Goal: Task Accomplishment & Management: Manage account settings

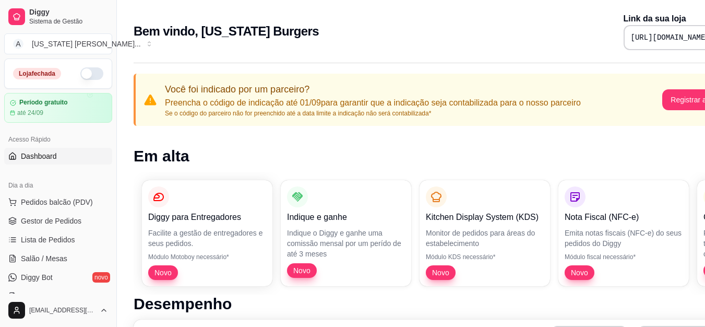
click at [84, 76] on button "button" at bounding box center [91, 73] width 23 height 13
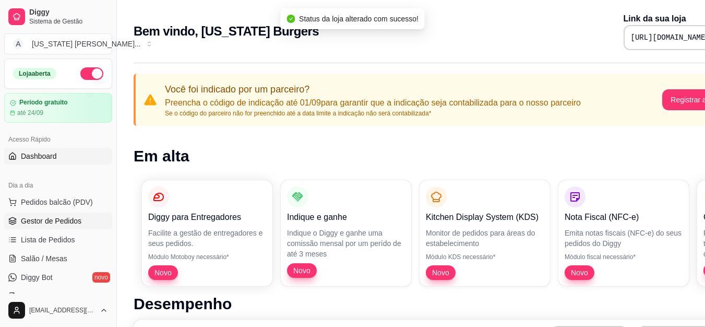
click at [42, 223] on span "Gestor de Pedidos" at bounding box center [51, 221] width 61 height 10
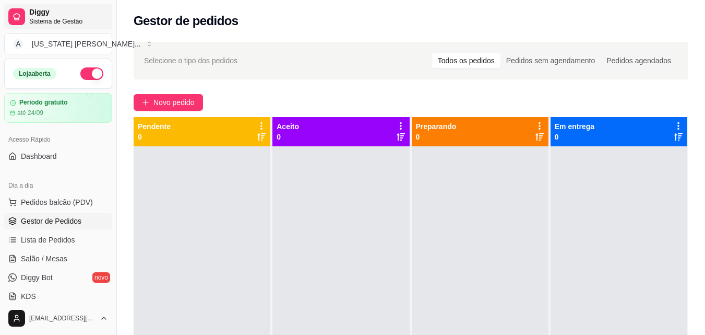
click at [45, 11] on span "Diggy" at bounding box center [68, 12] width 79 height 9
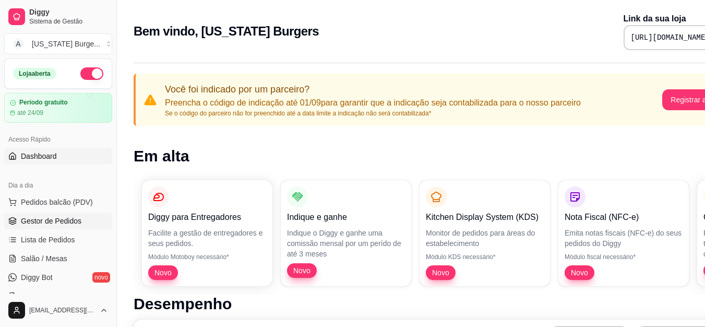
click at [45, 218] on span "Gestor de Pedidos" at bounding box center [51, 221] width 61 height 10
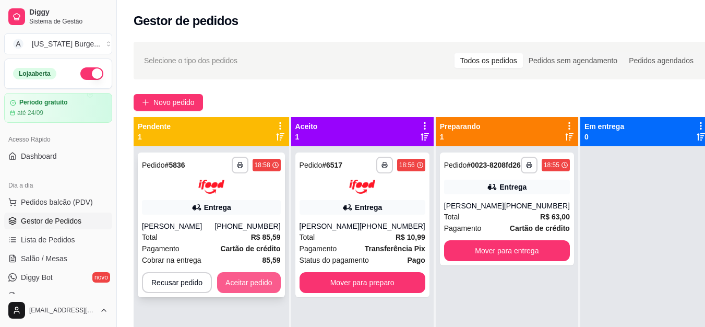
click at [257, 279] on button "Aceitar pedido" at bounding box center [249, 282] width 64 height 21
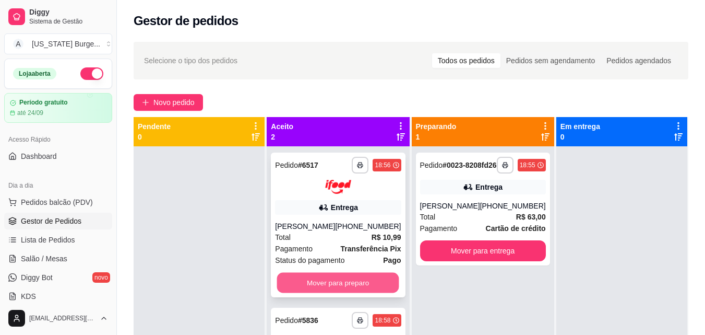
click at [337, 285] on button "Mover para preparo" at bounding box center [338, 282] width 122 height 20
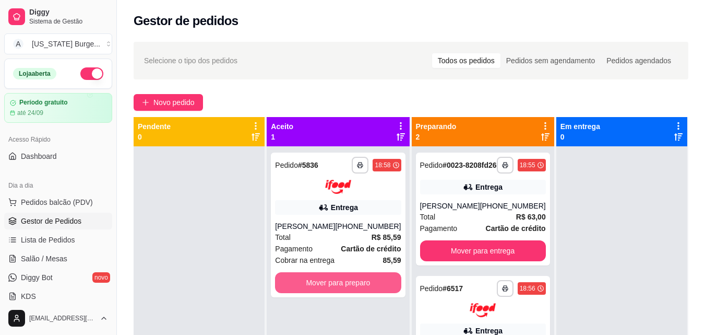
click at [337, 285] on button "Mover para preparo" at bounding box center [338, 282] width 126 height 21
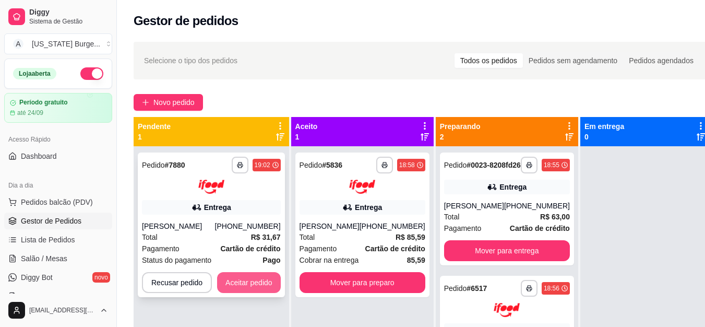
click at [245, 288] on button "Aceitar pedido" at bounding box center [249, 282] width 64 height 21
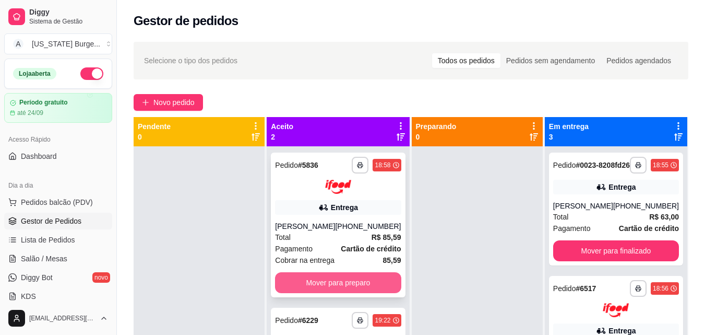
click at [329, 288] on button "Mover para preparo" at bounding box center [338, 282] width 126 height 21
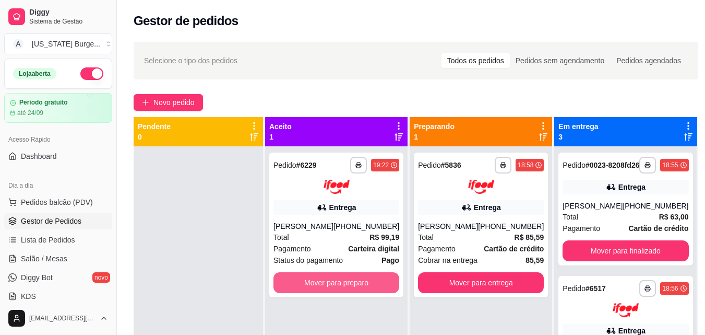
click at [329, 288] on button "Mover para preparo" at bounding box center [337, 282] width 126 height 21
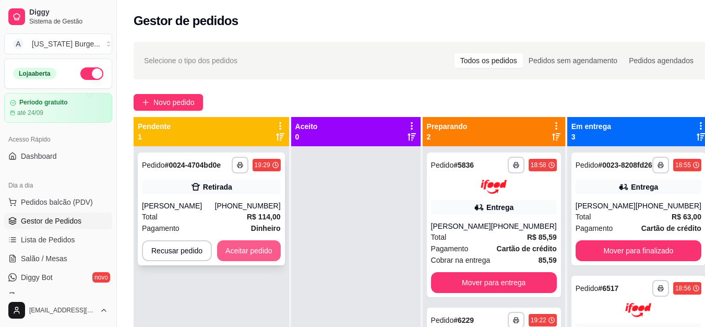
click at [255, 254] on button "Aceitar pedido" at bounding box center [249, 250] width 64 height 21
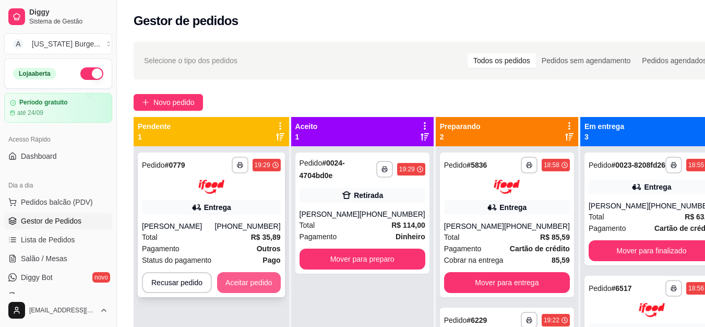
click at [246, 278] on button "Aceitar pedido" at bounding box center [249, 282] width 64 height 21
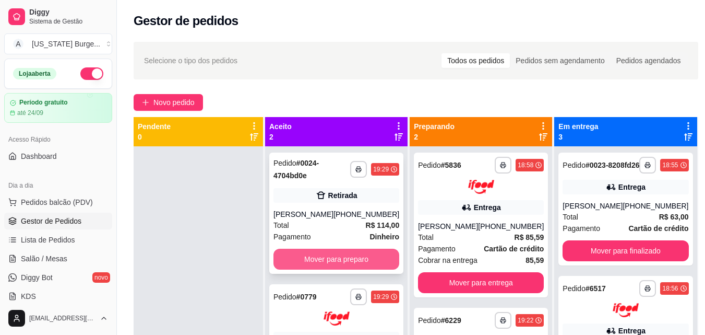
click at [372, 258] on button "Mover para preparo" at bounding box center [337, 258] width 126 height 21
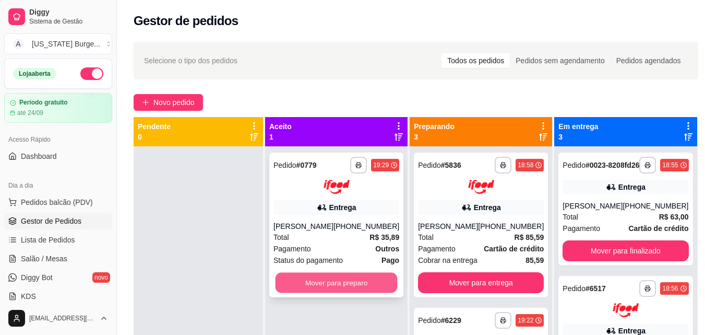
click at [341, 292] on button "Mover para preparo" at bounding box center [337, 282] width 122 height 20
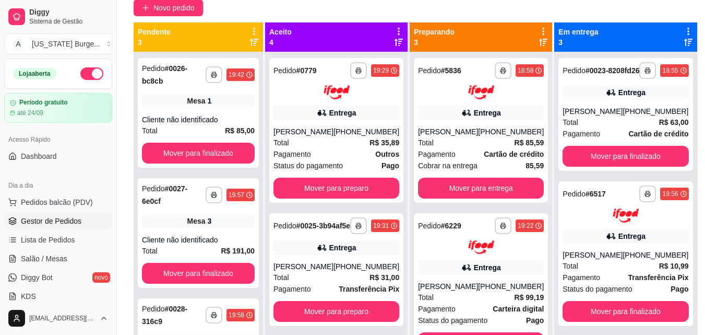
scroll to position [114, 0]
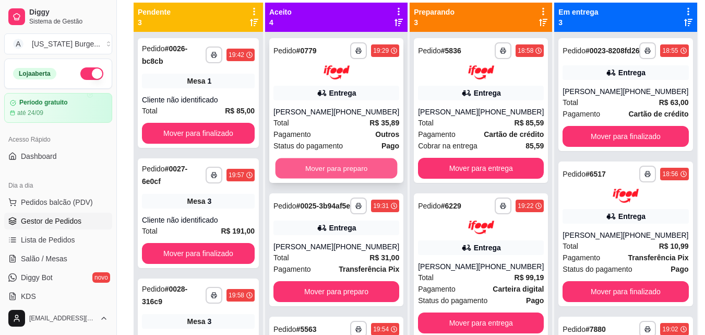
click at [342, 176] on button "Mover para preparo" at bounding box center [337, 168] width 122 height 20
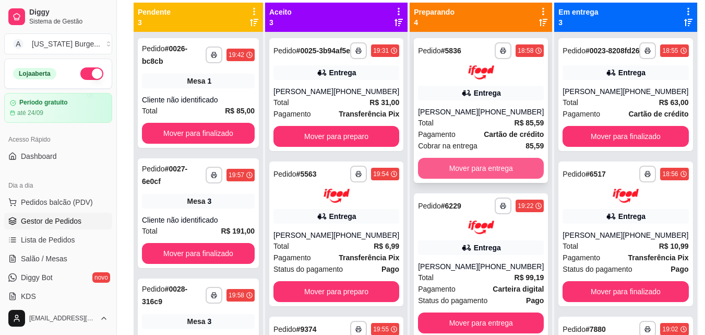
click at [459, 164] on button "Mover para entrega" at bounding box center [481, 168] width 126 height 21
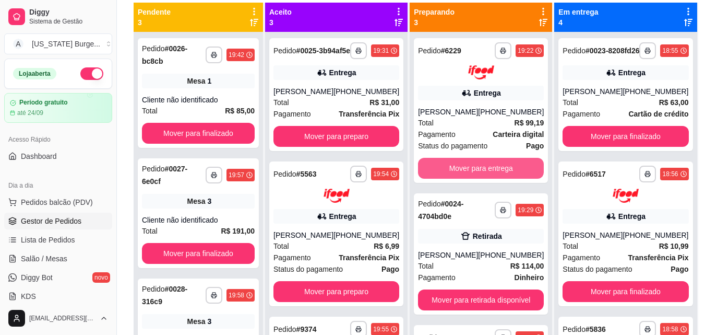
click at [459, 164] on button "Mover para entrega" at bounding box center [481, 168] width 126 height 21
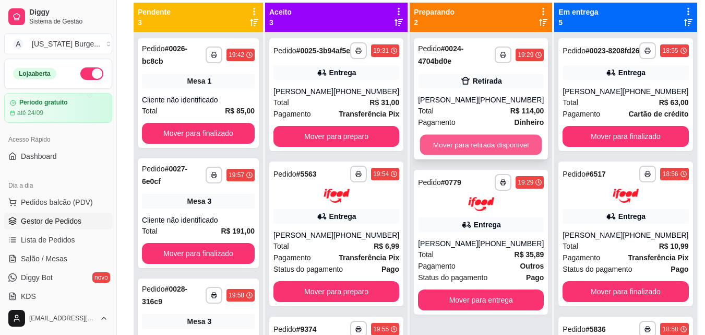
click at [468, 143] on button "Mover para retirada disponível" at bounding box center [481, 145] width 122 height 20
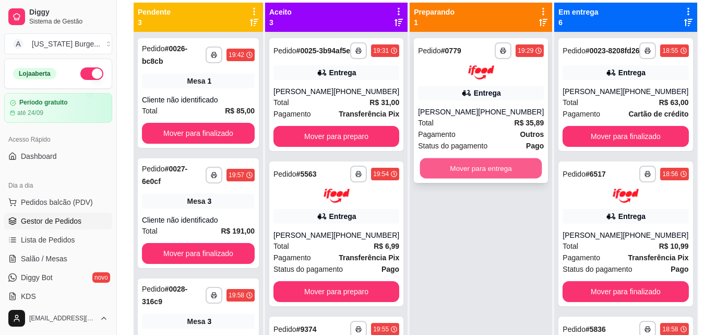
click at [455, 178] on button "Mover para entrega" at bounding box center [481, 168] width 122 height 20
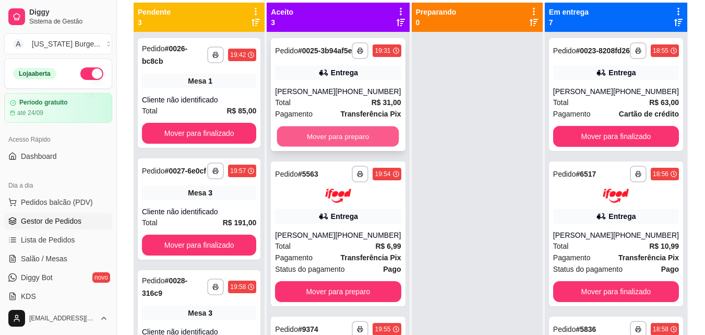
click at [318, 143] on button "Mover para preparo" at bounding box center [338, 136] width 122 height 20
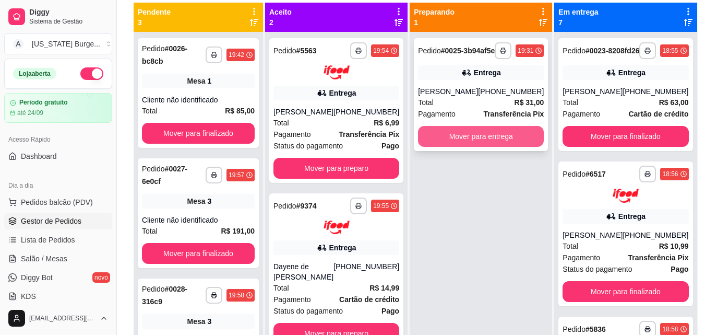
click at [466, 146] on button "Mover para entrega" at bounding box center [481, 136] width 126 height 21
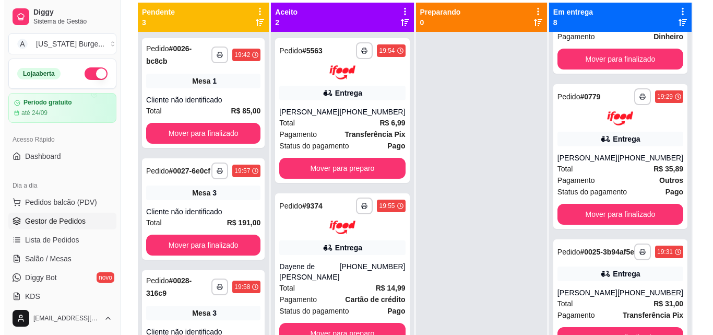
scroll to position [886, 0]
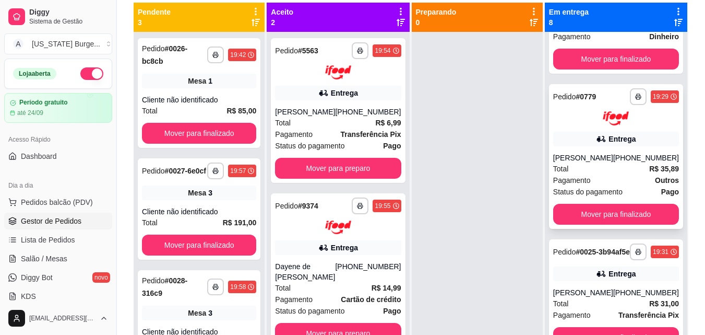
click at [589, 152] on div "[PERSON_NAME]" at bounding box center [583, 157] width 60 height 10
click at [584, 152] on div "[PERSON_NAME]" at bounding box center [583, 157] width 60 height 10
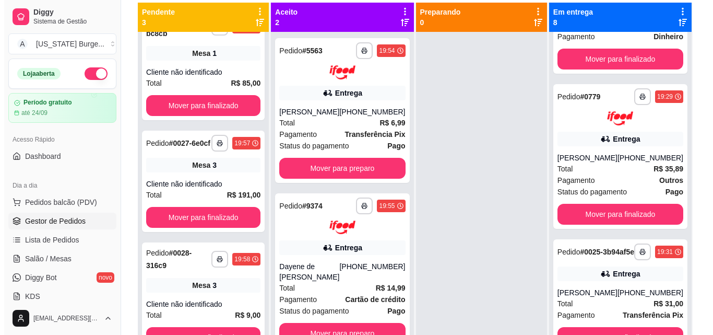
scroll to position [36, 0]
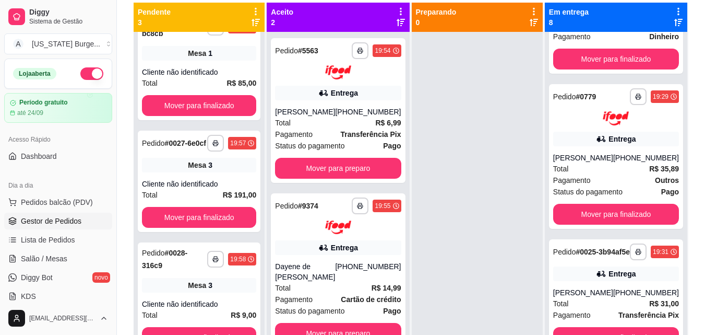
click at [405, 49] on div "**********" at bounding box center [338, 199] width 143 height 335
drag, startPoint x: 405, startPoint y: 49, endPoint x: 400, endPoint y: 84, distance: 35.8
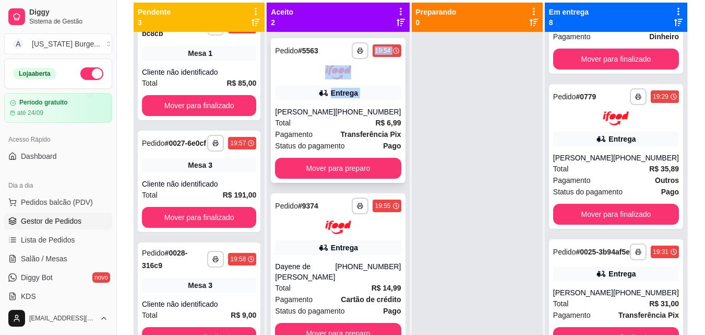
click at [400, 84] on div "**********" at bounding box center [338, 199] width 143 height 335
click at [606, 152] on div "Ana Paula Rodrigues" at bounding box center [583, 157] width 60 height 10
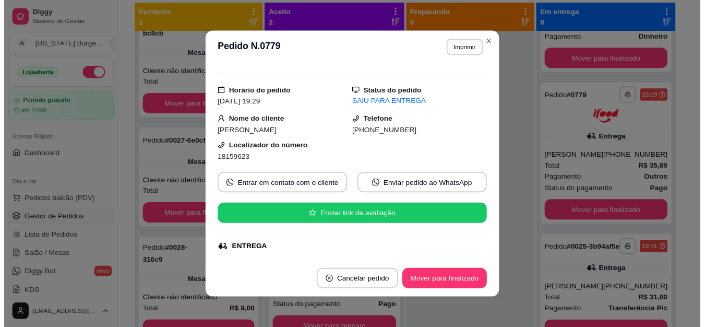
scroll to position [0, 0]
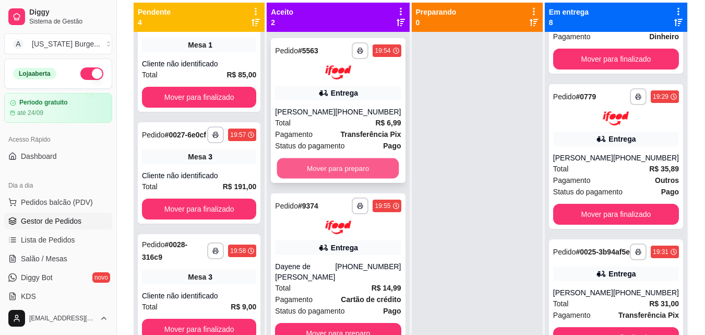
click at [347, 165] on button "Mover para preparo" at bounding box center [338, 168] width 122 height 20
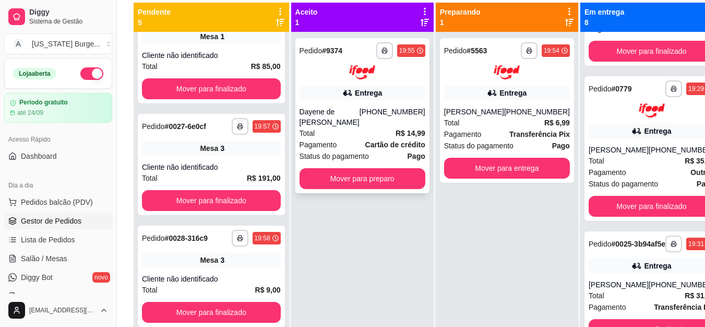
scroll to position [907, 0]
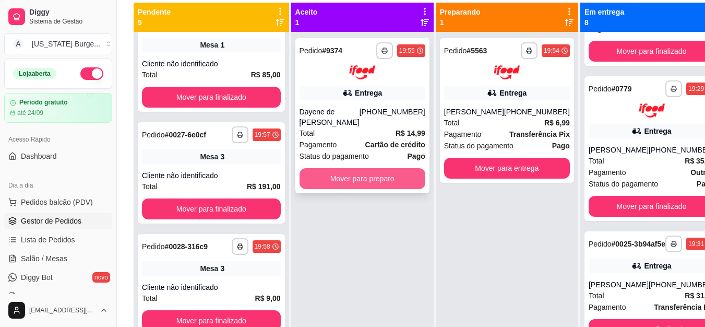
click at [351, 185] on button "Mover para preparo" at bounding box center [363, 178] width 126 height 21
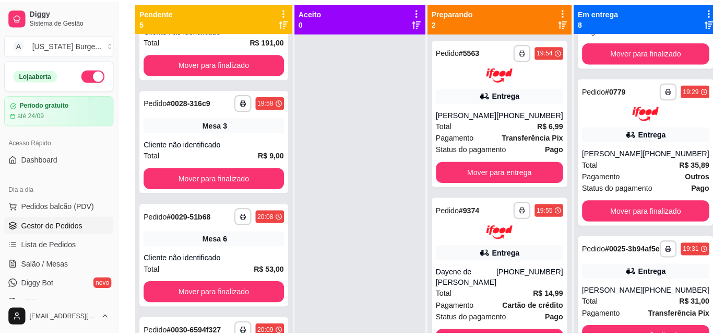
scroll to position [246, 0]
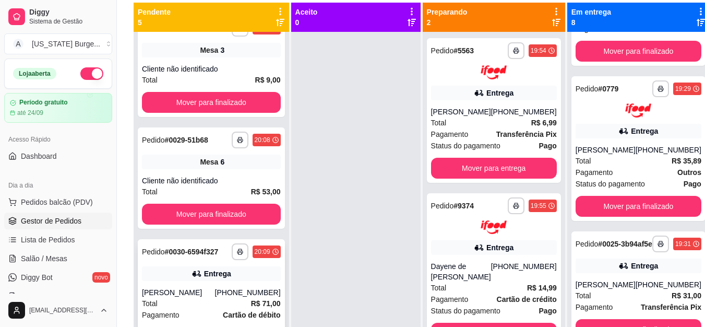
click at [185, 253] on strong "# 0030-6594f327" at bounding box center [192, 251] width 54 height 8
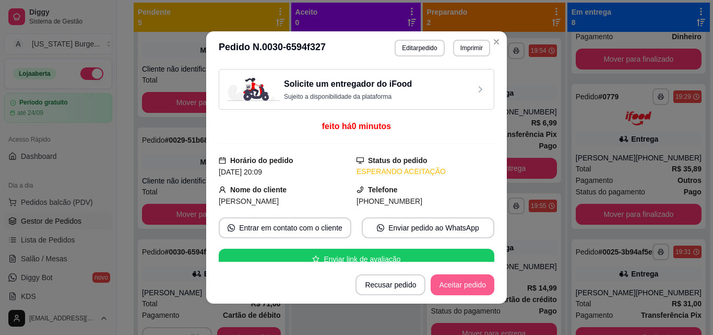
click at [466, 280] on button "Aceitar pedido" at bounding box center [463, 284] width 64 height 21
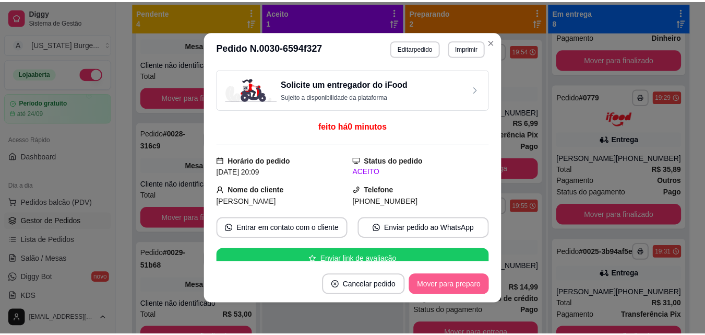
scroll to position [886, 0]
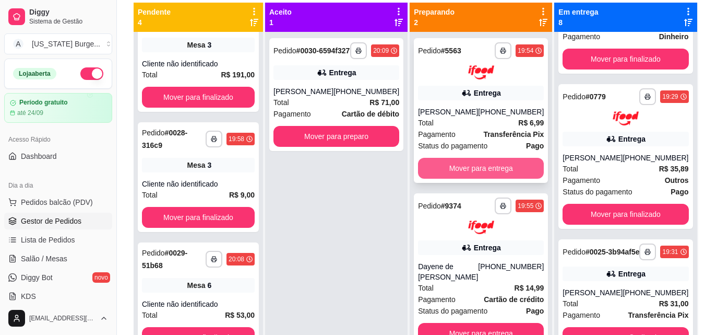
click at [476, 163] on button "Mover para entrega" at bounding box center [481, 168] width 126 height 21
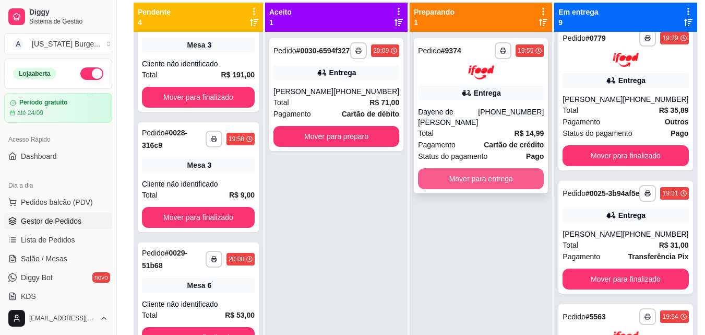
click at [483, 176] on button "Mover para entrega" at bounding box center [481, 178] width 126 height 21
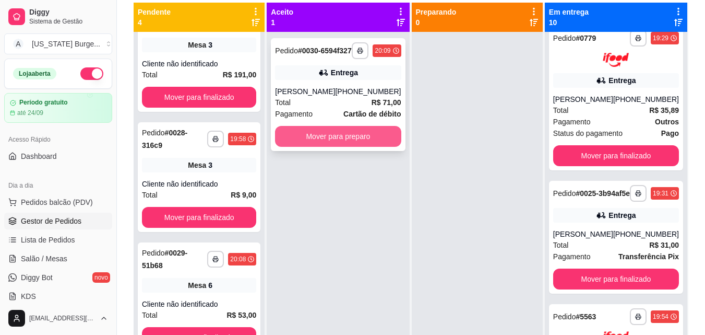
click at [318, 147] on button "Mover para preparo" at bounding box center [338, 136] width 126 height 21
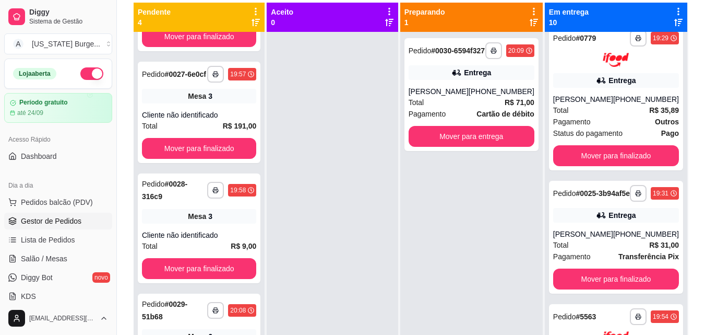
scroll to position [0, 0]
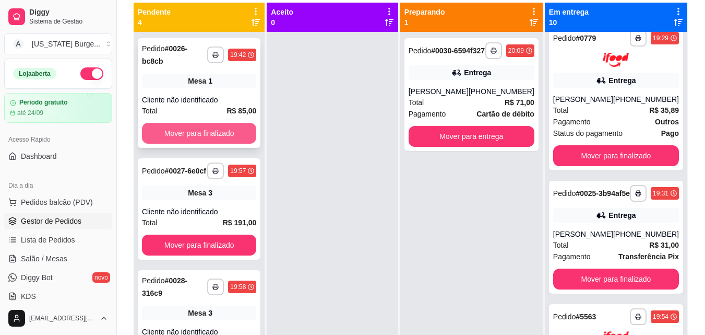
click at [210, 134] on button "Mover para finalizado" at bounding box center [199, 133] width 114 height 21
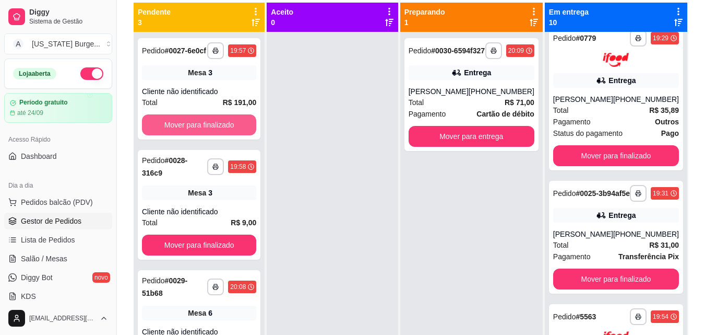
click at [210, 134] on button "Mover para finalizado" at bounding box center [199, 124] width 114 height 21
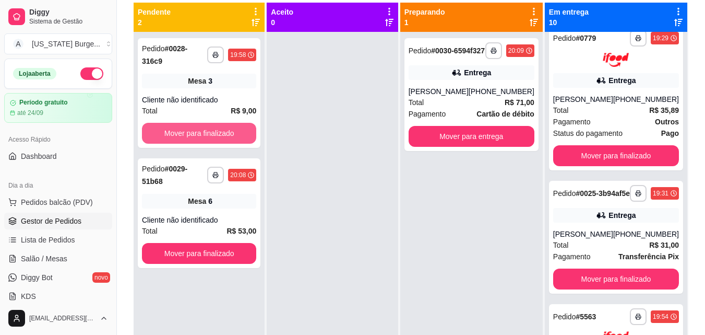
click at [210, 134] on button "Mover para finalizado" at bounding box center [199, 133] width 114 height 21
click at [210, 134] on div "Mover para finalizado" at bounding box center [199, 133] width 114 height 21
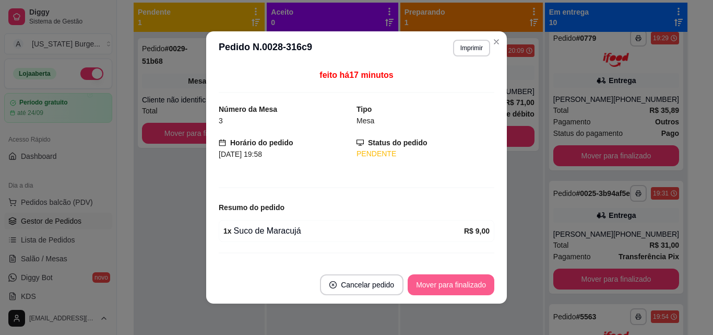
click at [434, 279] on button "Mover para finalizado" at bounding box center [451, 284] width 87 height 21
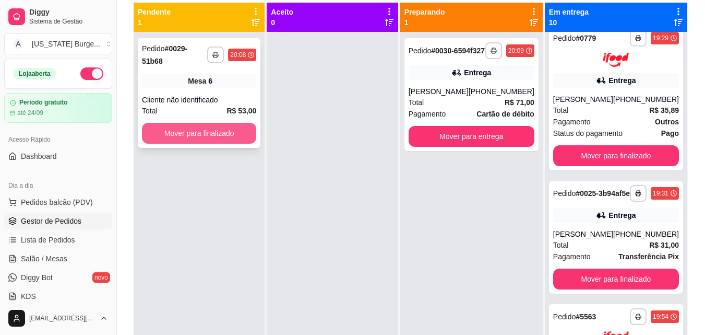
click at [205, 123] on button "Mover para finalizado" at bounding box center [199, 133] width 114 height 21
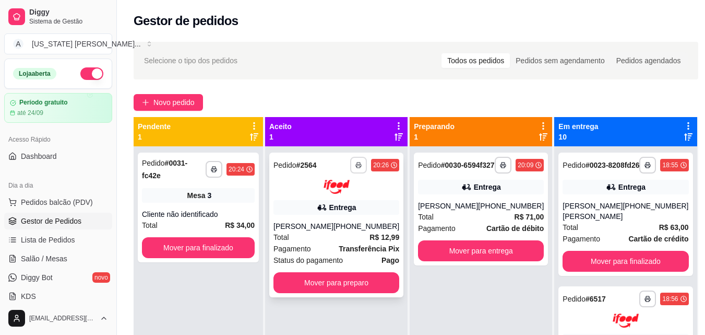
click at [358, 163] on icon "button" at bounding box center [359, 165] width 6 height 6
click at [353, 165] on button "button" at bounding box center [359, 165] width 16 height 16
click at [356, 162] on icon "button" at bounding box center [359, 165] width 6 height 6
click at [332, 198] on button "Epson" at bounding box center [329, 201] width 76 height 17
click at [450, 191] on div "Entrega" at bounding box center [481, 187] width 126 height 15
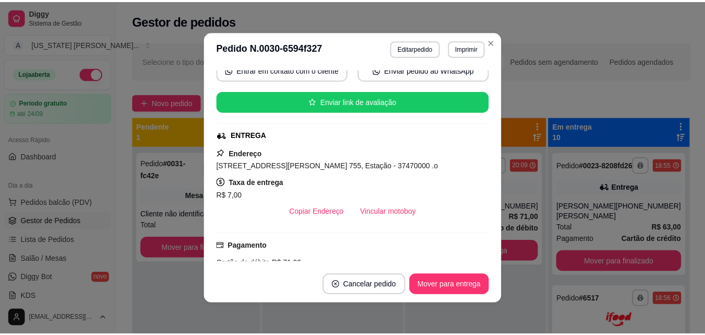
scroll to position [127, 0]
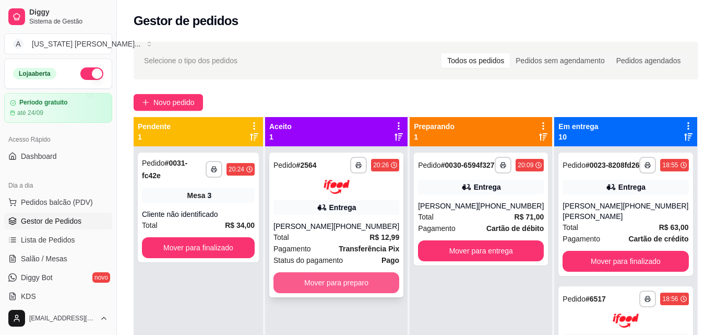
click at [354, 290] on button "Mover para preparo" at bounding box center [337, 282] width 126 height 21
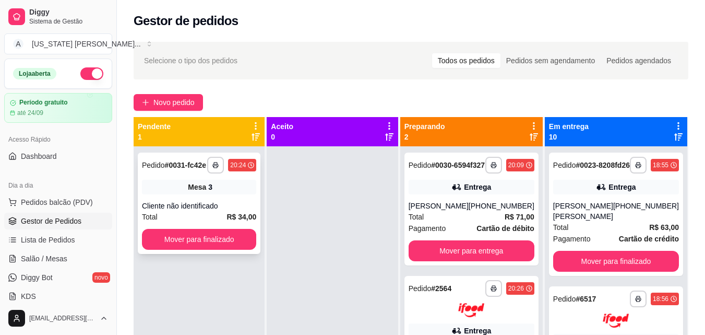
click at [213, 235] on button "Mover para finalizado" at bounding box center [199, 239] width 114 height 21
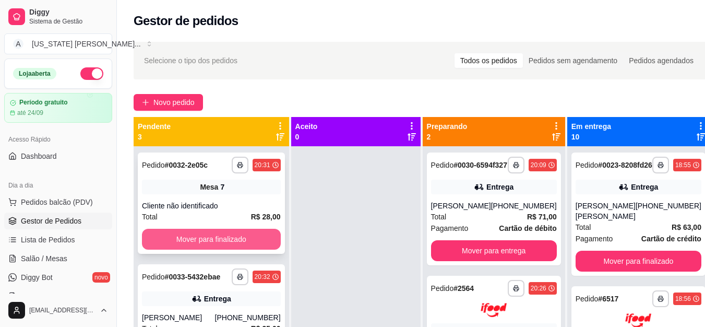
click at [232, 239] on button "Mover para finalizado" at bounding box center [211, 239] width 139 height 21
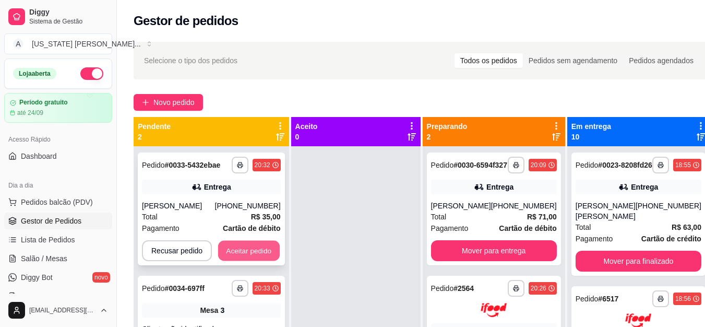
click at [248, 247] on button "Aceitar pedido" at bounding box center [249, 251] width 62 height 20
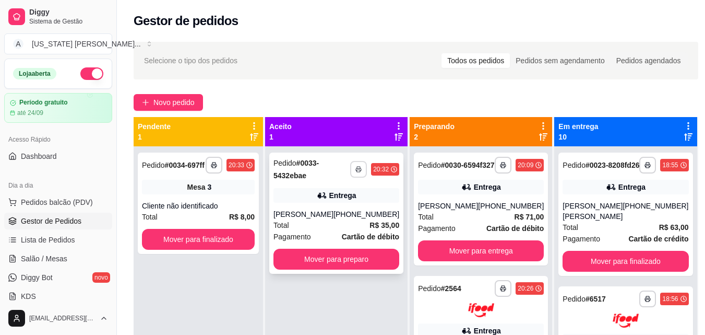
click at [357, 167] on polyline "button" at bounding box center [358, 168] width 3 height 2
click at [321, 210] on button "Epson" at bounding box center [329, 205] width 76 height 17
drag, startPoint x: 542, startPoint y: 216, endPoint x: 542, endPoint y: 319, distance: 102.8
click at [542, 319] on div "**********" at bounding box center [481, 313] width 143 height 335
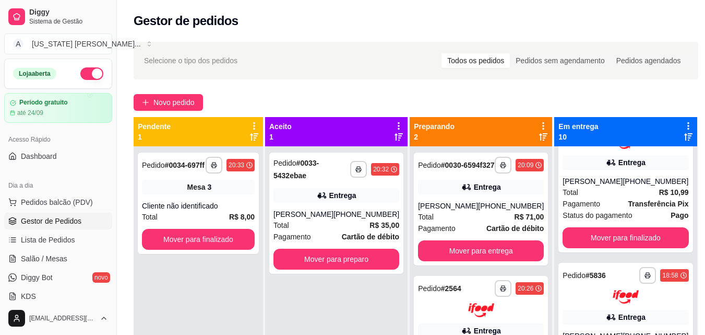
scroll to position [265, 0]
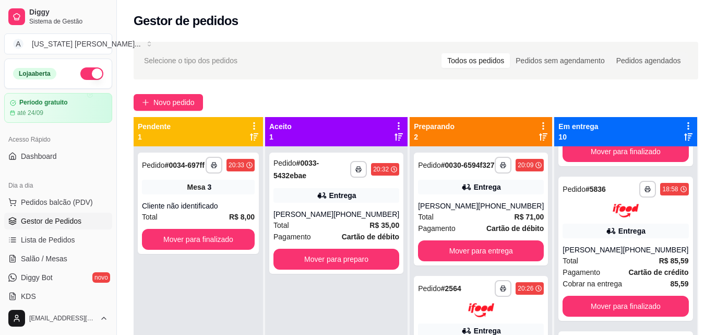
click at [700, 245] on div "**********" at bounding box center [416, 249] width 598 height 429
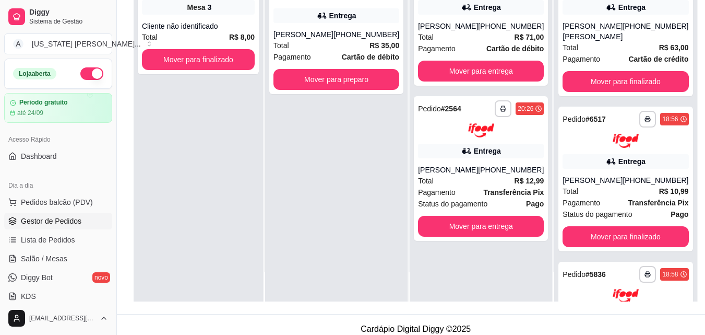
scroll to position [159, 0]
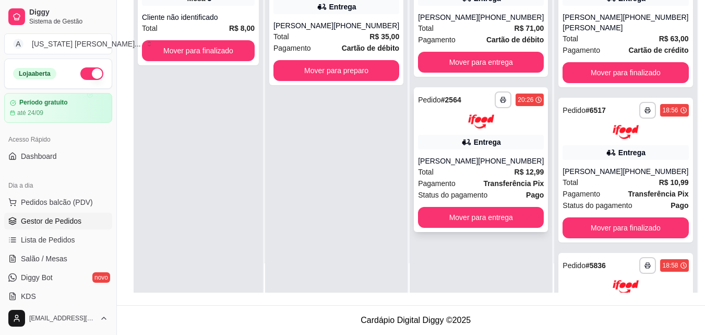
click at [474, 177] on div "Total R$ 12,99" at bounding box center [481, 171] width 126 height 11
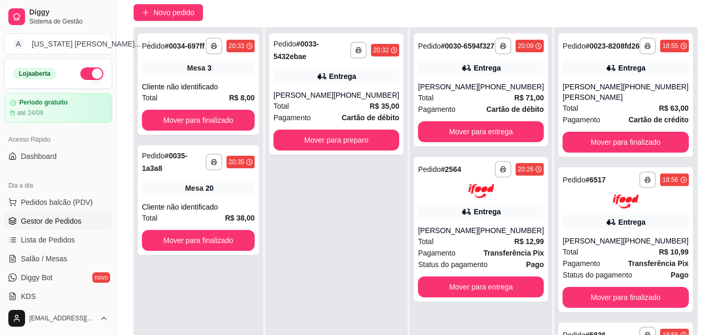
scroll to position [87, 0]
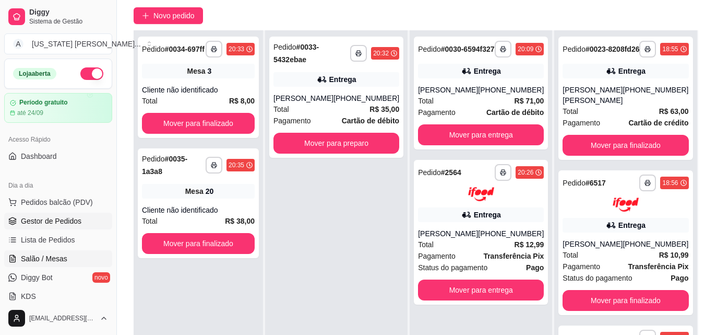
click at [55, 255] on span "Salão / Mesas" at bounding box center [44, 258] width 46 height 10
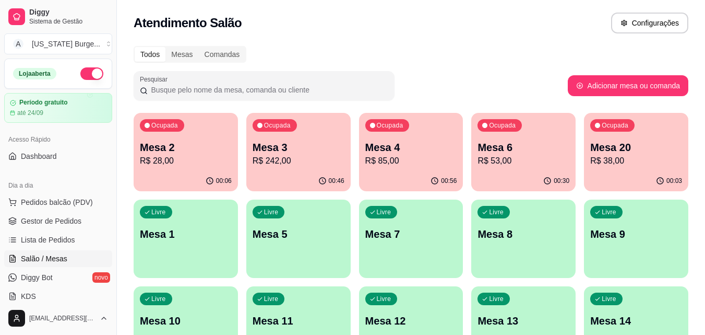
click at [510, 161] on p "R$ 53,00" at bounding box center [524, 161] width 92 height 13
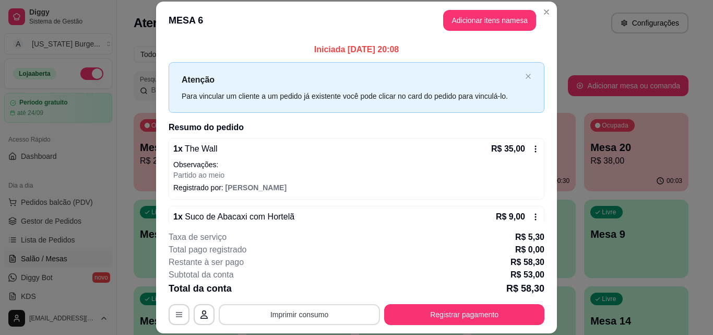
click at [314, 317] on button "Imprimir consumo" at bounding box center [299, 314] width 161 height 21
click at [298, 289] on button "Epson" at bounding box center [299, 290] width 76 height 17
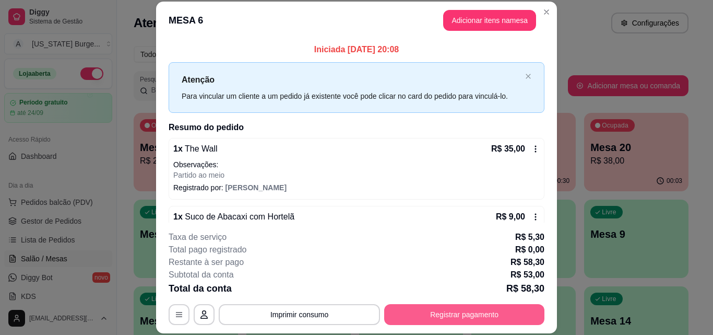
click at [457, 309] on button "Registrar pagamento" at bounding box center [464, 314] width 160 height 21
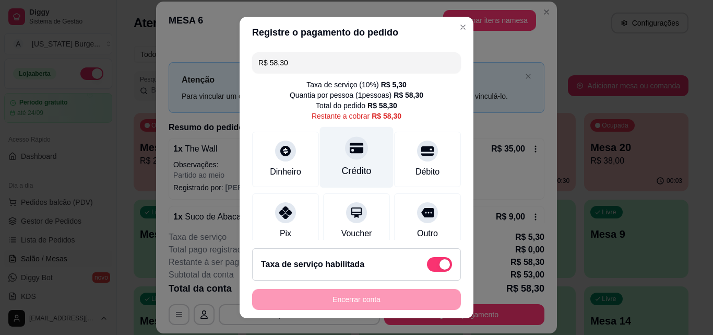
click at [350, 147] on icon at bounding box center [357, 148] width 14 height 14
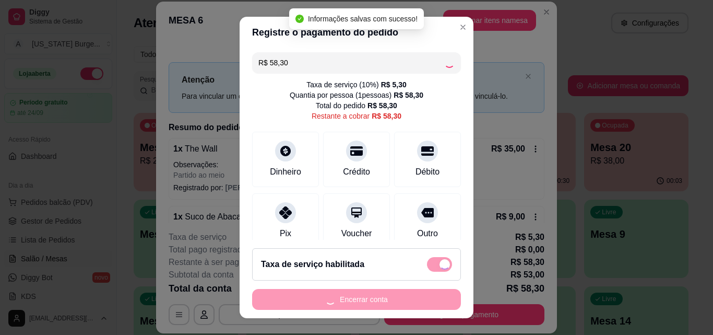
type input "R$ 0,00"
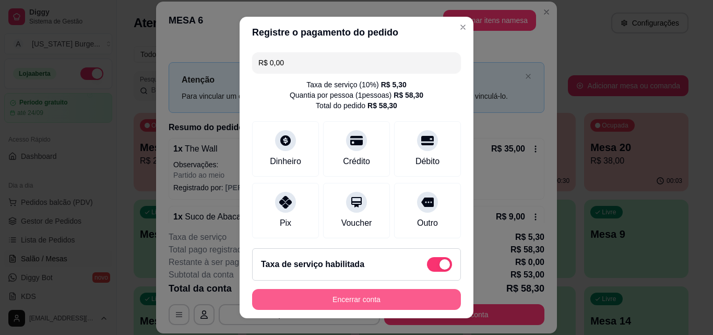
click at [347, 296] on button "Encerrar conta" at bounding box center [356, 299] width 209 height 21
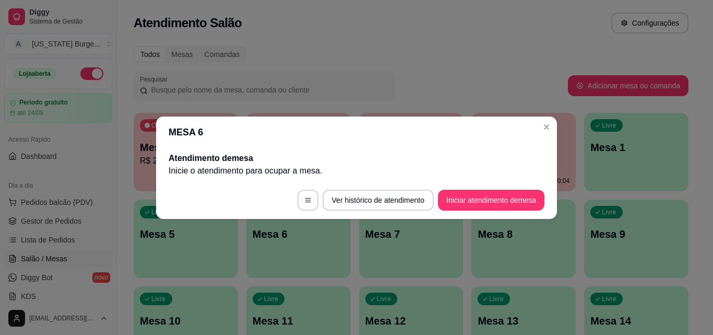
click at [536, 135] on header "MESA 6" at bounding box center [356, 131] width 401 height 31
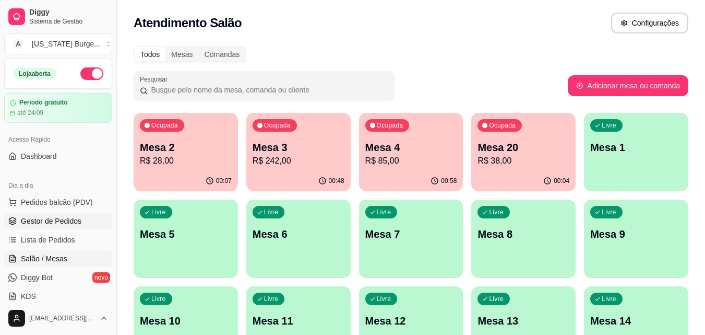
click at [60, 224] on span "Gestor de Pedidos" at bounding box center [51, 221] width 61 height 10
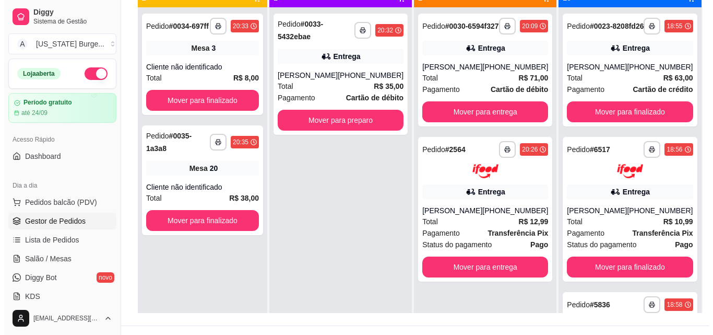
scroll to position [131, 0]
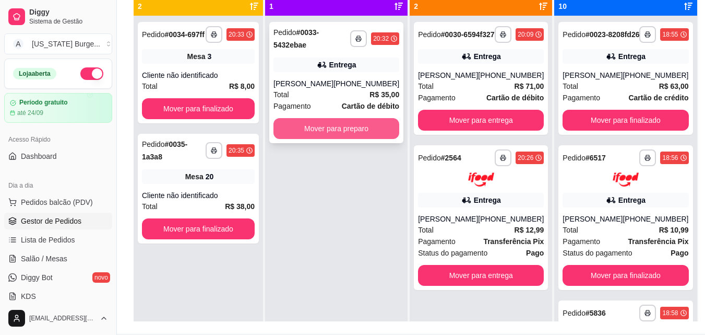
click at [372, 130] on button "Mover para preparo" at bounding box center [337, 128] width 126 height 21
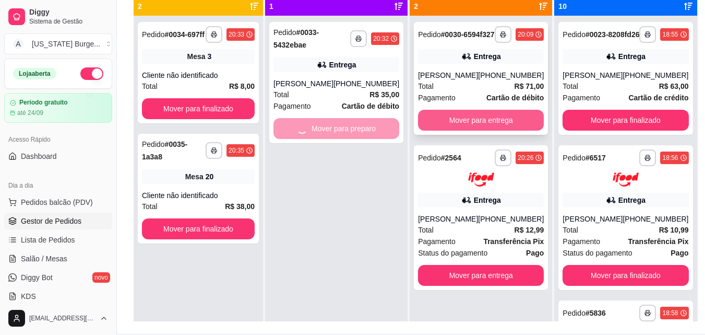
click at [467, 126] on button "Mover para entrega" at bounding box center [481, 120] width 126 height 21
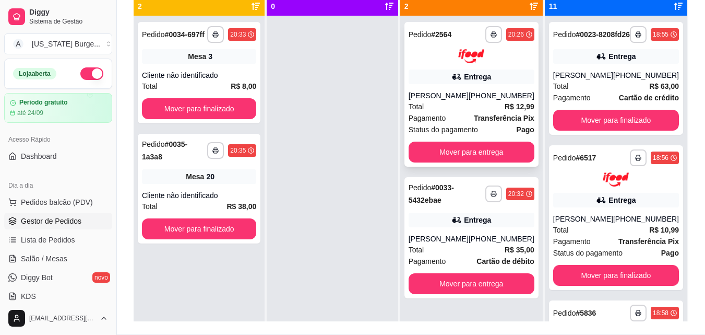
click at [481, 112] on div "Total R$ 12,99" at bounding box center [472, 106] width 126 height 11
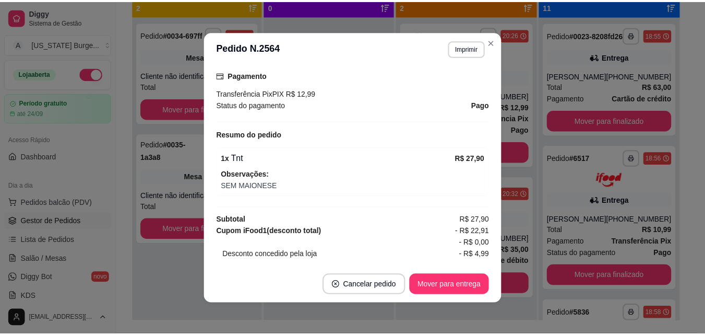
scroll to position [224, 0]
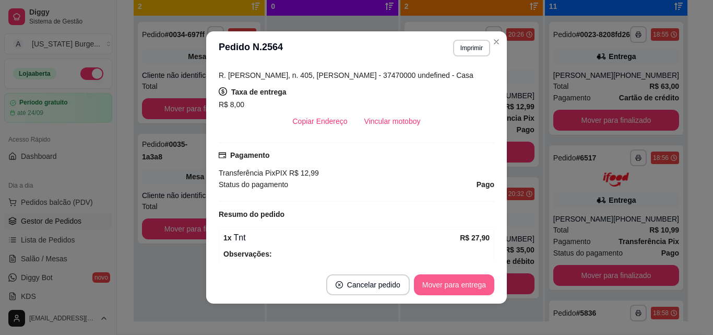
click at [435, 275] on button "Mover para entrega" at bounding box center [454, 284] width 80 height 21
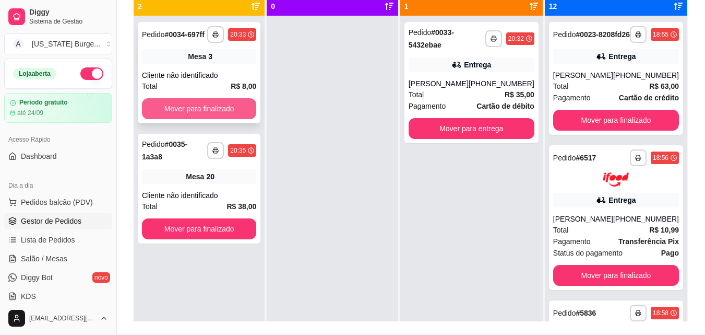
click at [210, 113] on button "Mover para finalizado" at bounding box center [199, 108] width 114 height 21
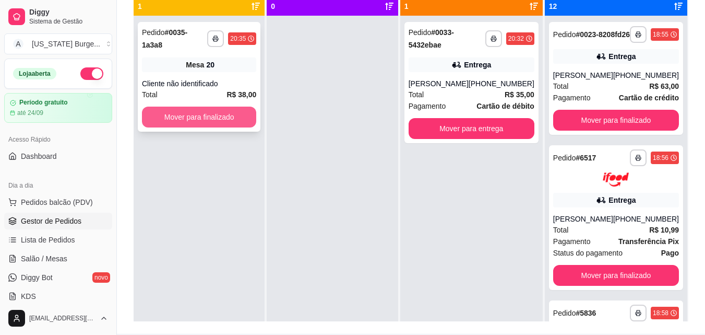
click at [212, 112] on button "Mover para finalizado" at bounding box center [199, 116] width 114 height 21
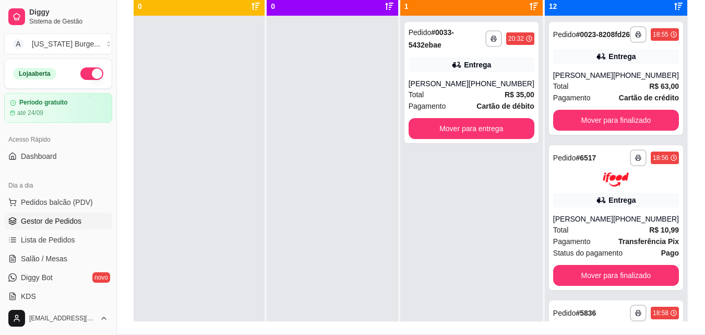
scroll to position [0, 0]
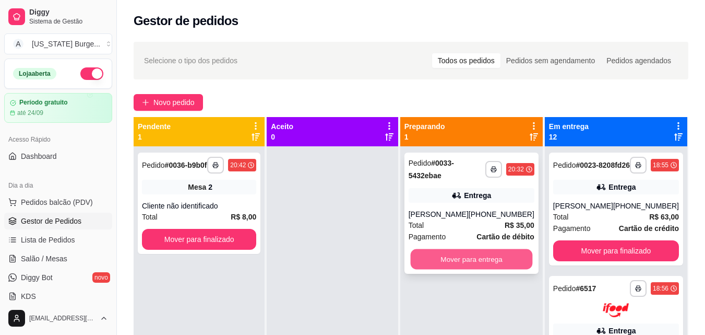
click at [482, 258] on button "Mover para entrega" at bounding box center [471, 259] width 122 height 20
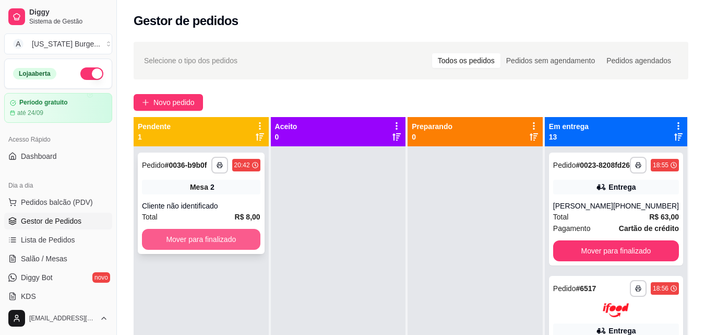
click at [222, 246] on button "Mover para finalizado" at bounding box center [201, 239] width 119 height 21
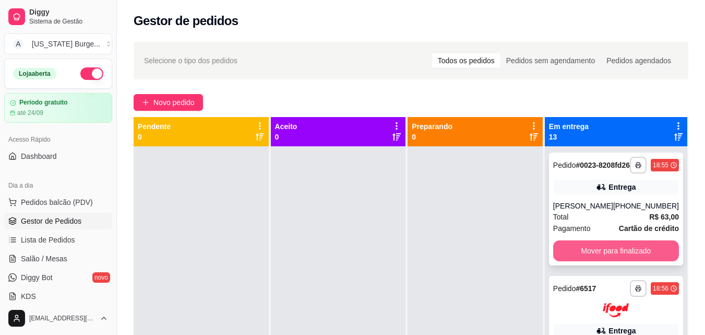
click at [593, 261] on button "Mover para finalizado" at bounding box center [616, 250] width 126 height 21
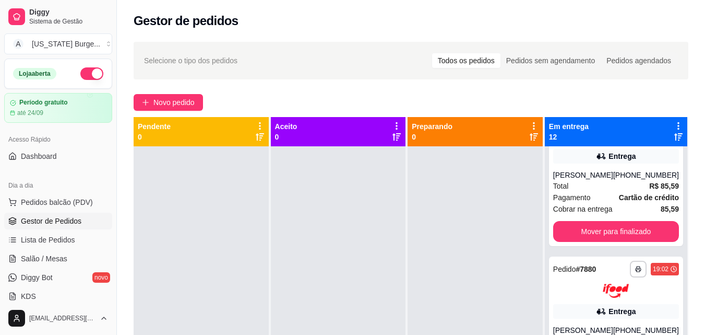
scroll to position [215, 0]
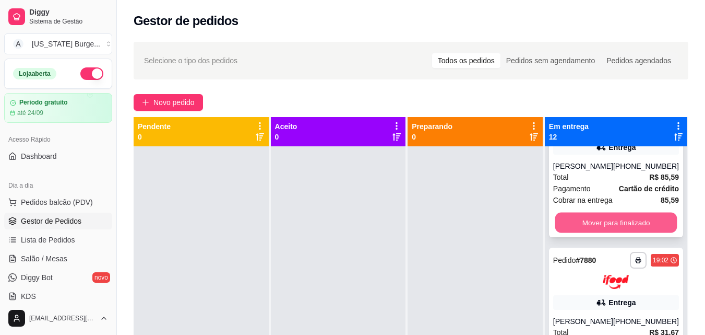
click at [617, 228] on button "Mover para finalizado" at bounding box center [616, 222] width 122 height 20
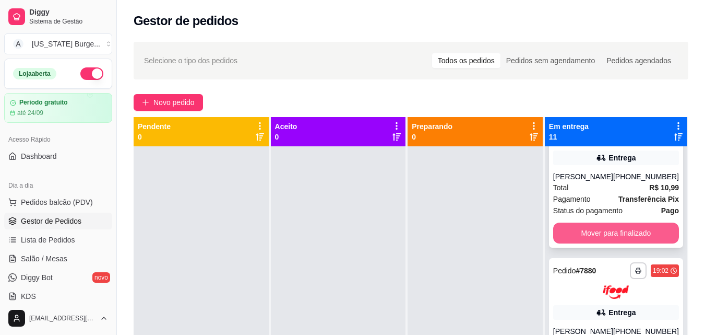
click at [598, 227] on button "Mover para finalizado" at bounding box center [616, 232] width 126 height 21
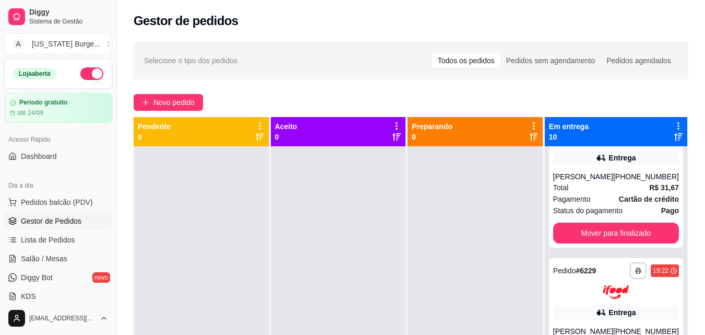
scroll to position [0, 0]
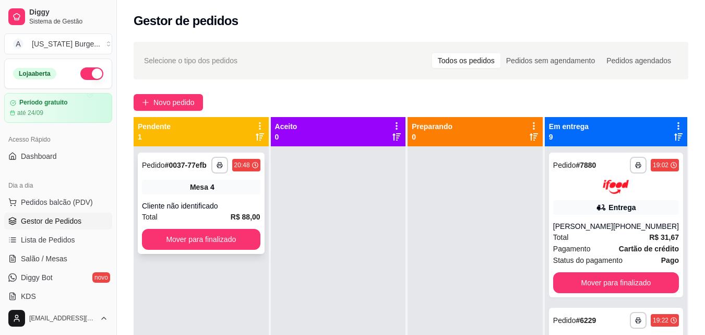
click at [161, 250] on div "**********" at bounding box center [201, 202] width 127 height 101
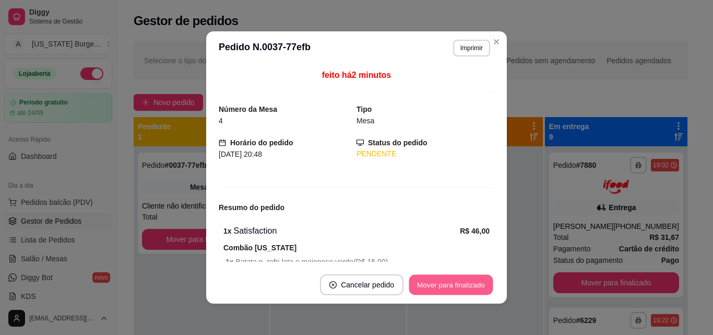
click at [438, 282] on button "Mover para finalizado" at bounding box center [451, 285] width 84 height 20
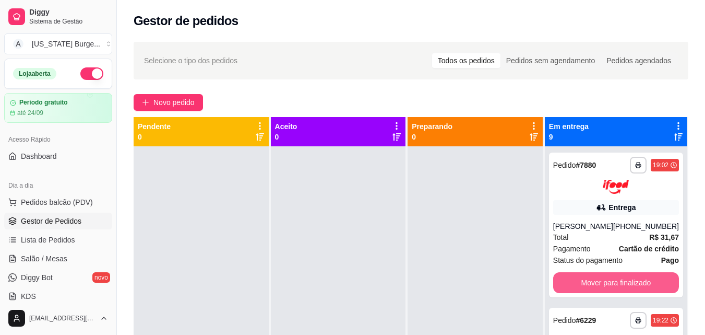
click at [609, 292] on button "Mover para finalizado" at bounding box center [616, 282] width 126 height 21
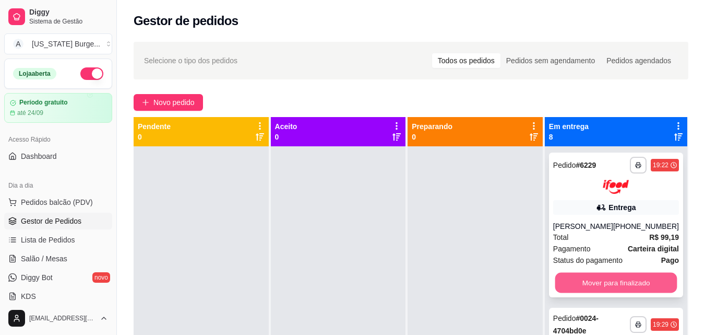
click at [608, 276] on button "Mover para finalizado" at bounding box center [616, 282] width 122 height 20
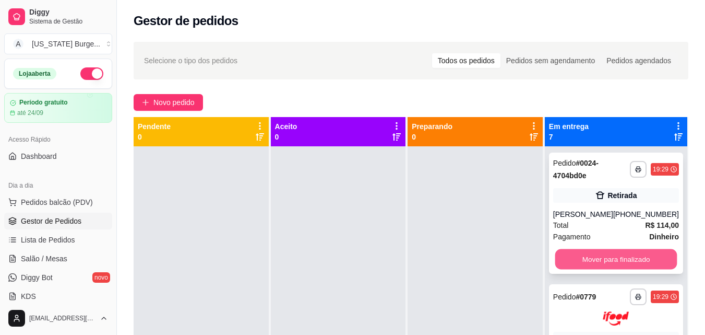
click at [595, 252] on button "Mover para finalizado" at bounding box center [616, 259] width 122 height 20
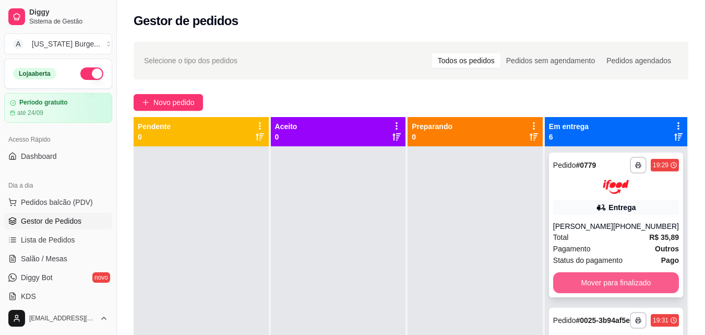
click at [587, 287] on button "Mover para finalizado" at bounding box center [616, 282] width 126 height 21
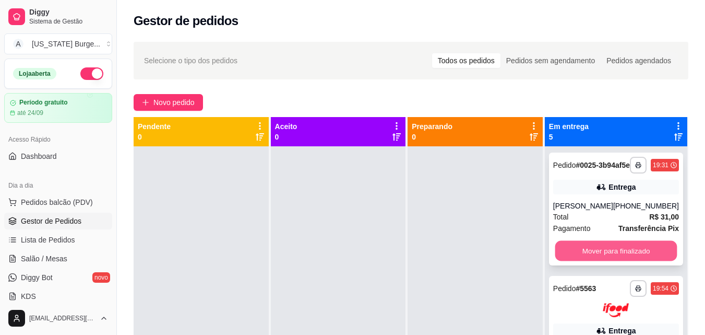
click at [581, 252] on button "Mover para finalizado" at bounding box center [616, 251] width 122 height 20
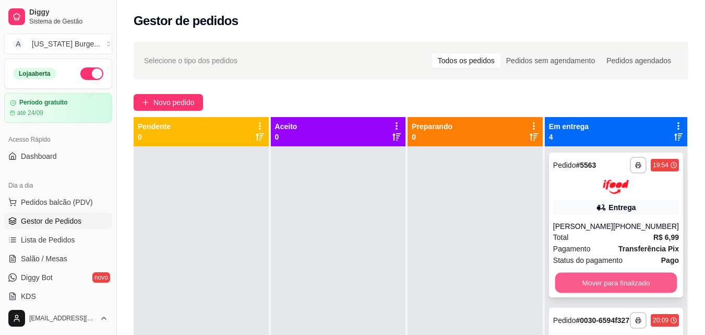
click at [586, 278] on button "Mover para finalizado" at bounding box center [616, 282] width 122 height 20
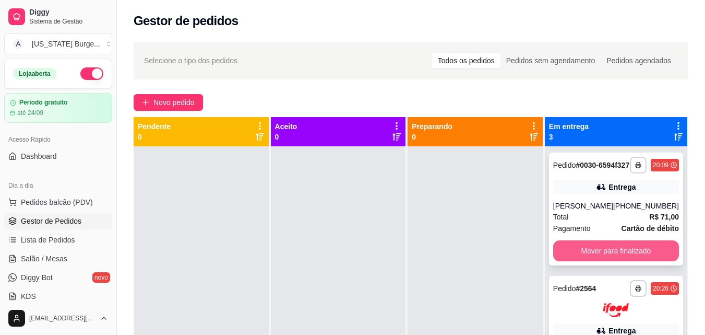
click at [597, 261] on button "Mover para finalizado" at bounding box center [616, 250] width 126 height 21
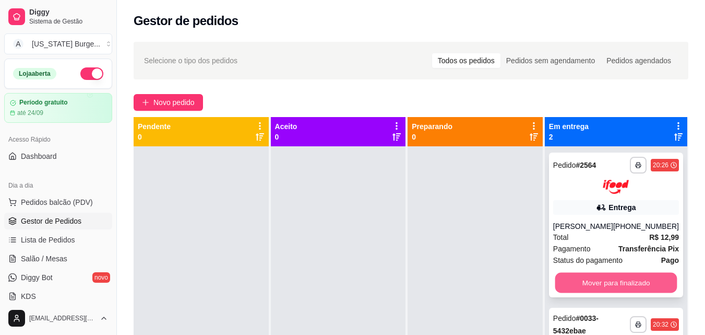
click at [610, 292] on button "Mover para finalizado" at bounding box center [616, 282] width 122 height 20
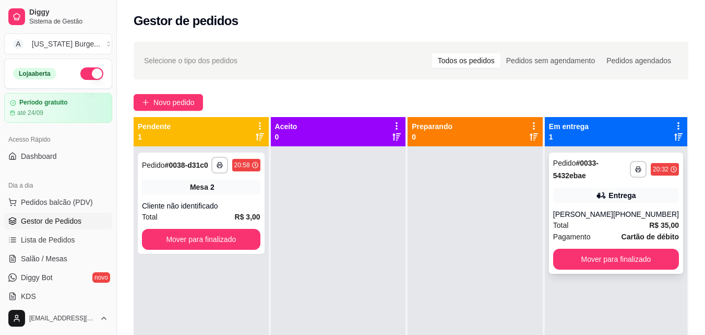
click at [606, 214] on div "Joao Soares" at bounding box center [583, 214] width 60 height 10
click at [44, 258] on span "Salão / Mesas" at bounding box center [44, 258] width 46 height 10
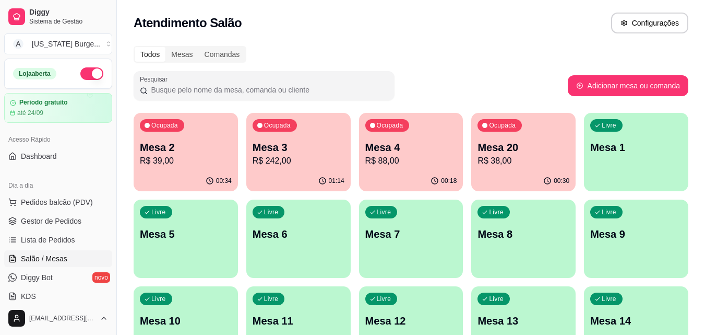
click at [273, 159] on p "R$ 242,00" at bounding box center [299, 161] width 92 height 13
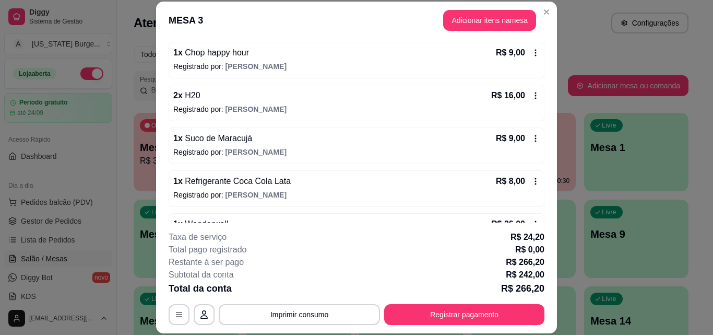
scroll to position [320, 0]
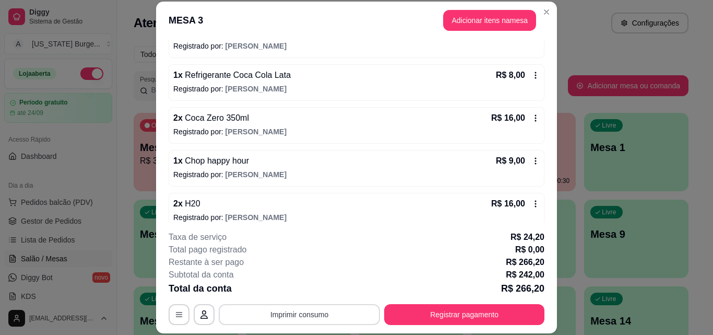
click at [300, 318] on button "Imprimir consumo" at bounding box center [299, 314] width 161 height 21
click at [302, 288] on button "Epson" at bounding box center [299, 290] width 76 height 17
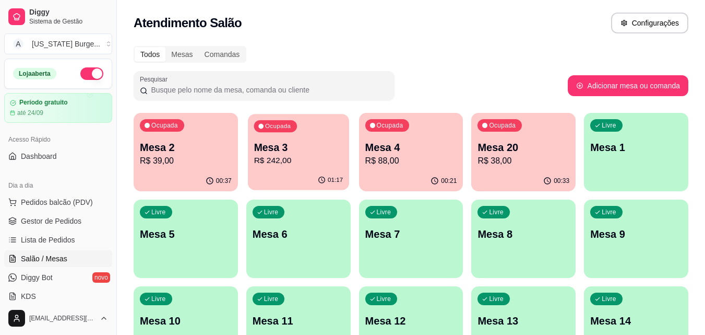
click at [255, 152] on p "Mesa 3" at bounding box center [298, 147] width 89 height 14
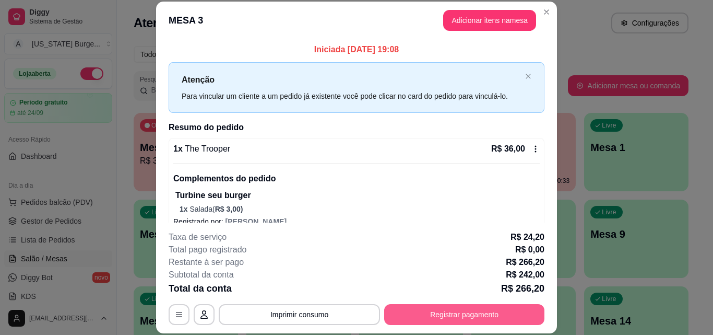
click at [452, 312] on button "Registrar pagamento" at bounding box center [464, 314] width 160 height 21
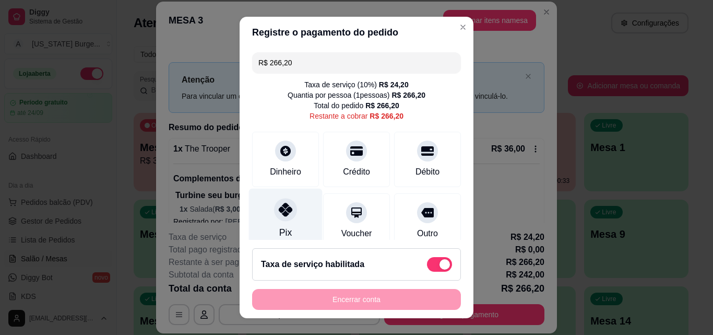
click at [285, 217] on div at bounding box center [285, 209] width 23 height 23
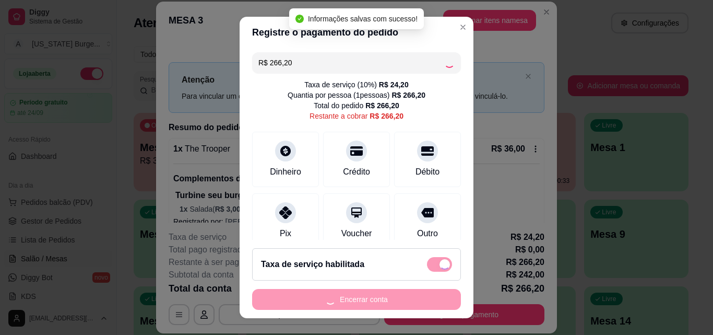
type input "R$ 0,00"
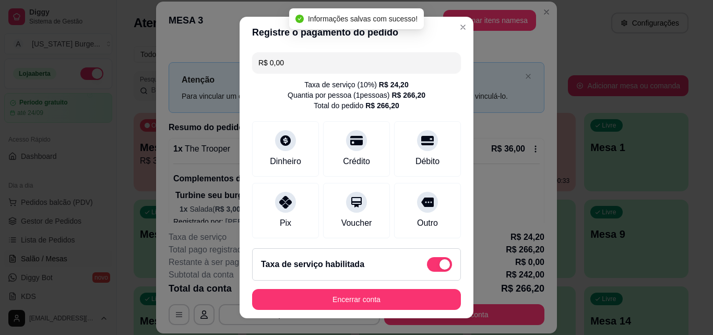
scroll to position [131, 0]
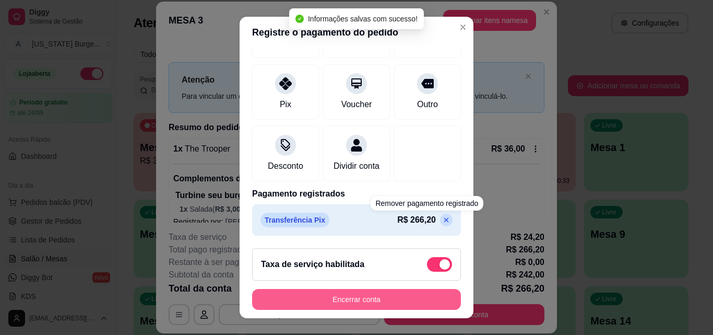
click at [335, 292] on button "Encerrar conta" at bounding box center [356, 299] width 209 height 21
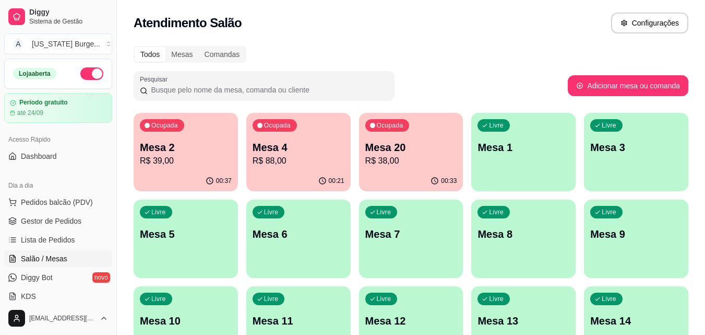
click at [197, 151] on p "Mesa 2" at bounding box center [186, 147] width 92 height 15
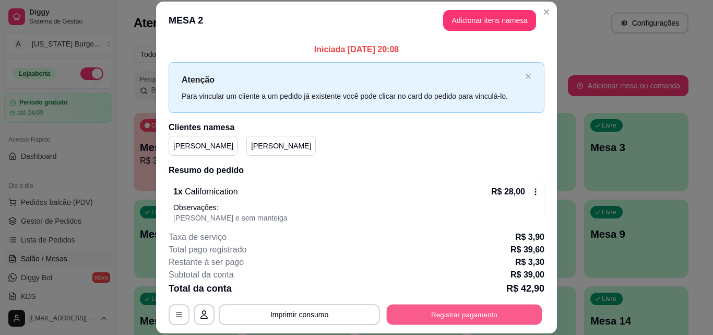
click at [436, 309] on button "Registrar pagamento" at bounding box center [465, 314] width 156 height 20
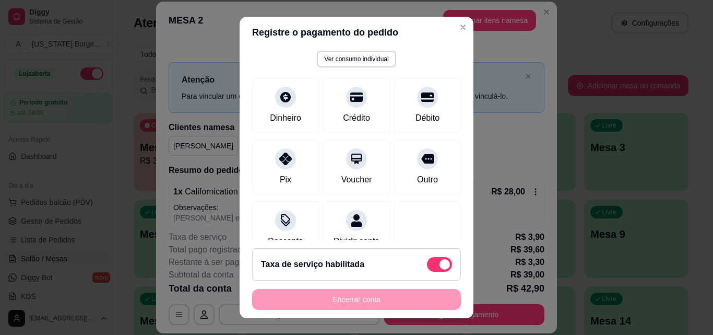
scroll to position [75, 0]
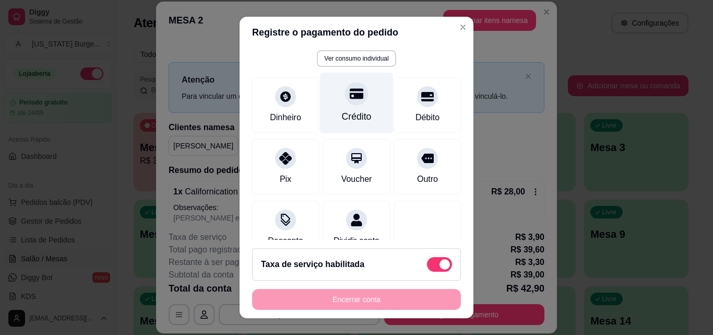
click at [345, 112] on div "Crédito" at bounding box center [357, 117] width 30 height 14
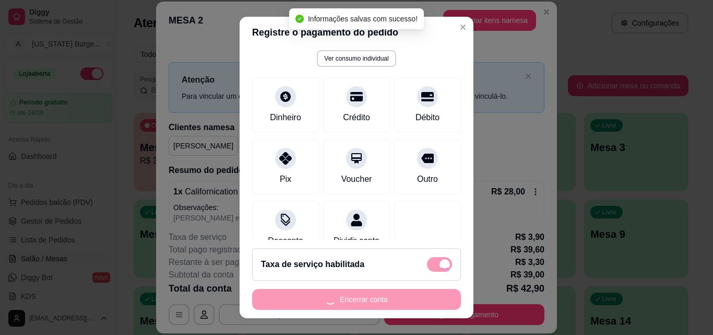
click at [364, 301] on div "Encerrar conta" at bounding box center [356, 299] width 209 height 21
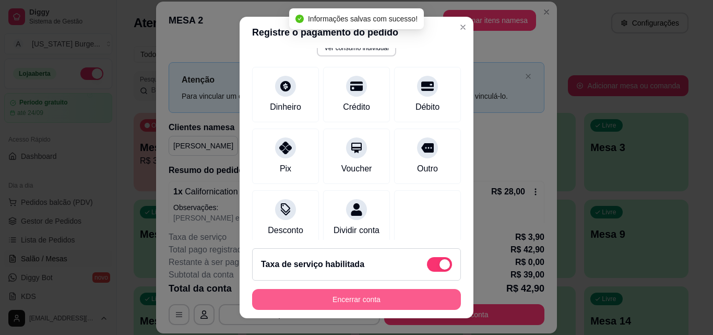
type input "R$ 0,00"
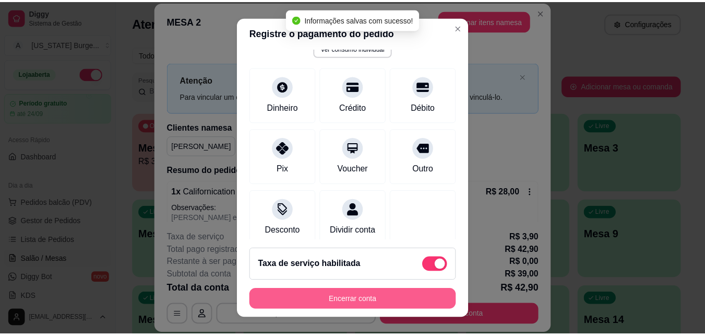
scroll to position [65, 0]
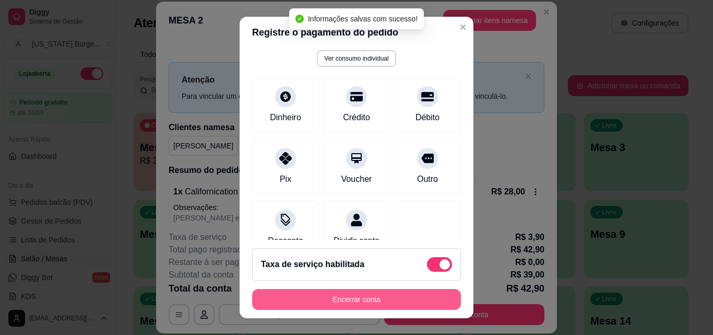
click at [368, 301] on button "Encerrar conta" at bounding box center [356, 299] width 209 height 21
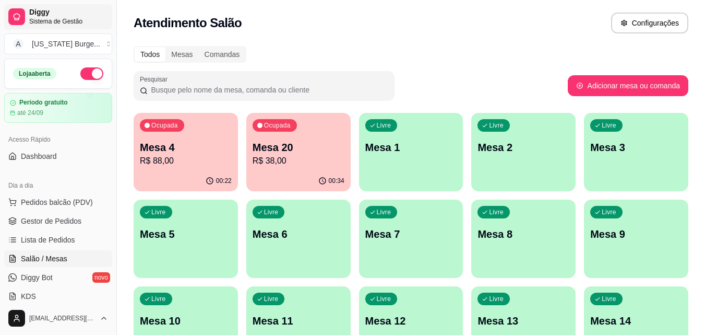
click at [42, 15] on span "Diggy" at bounding box center [68, 12] width 79 height 9
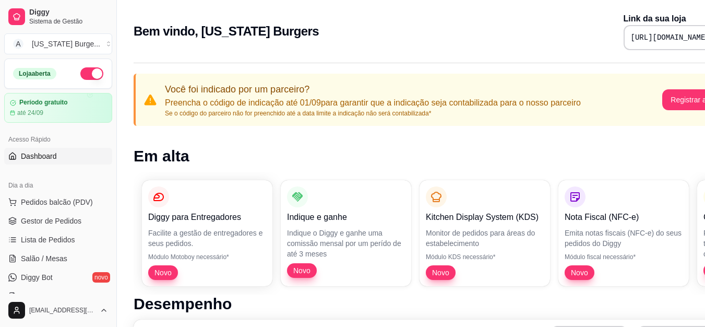
click at [42, 157] on span "Dashboard" at bounding box center [39, 156] width 36 height 10
click at [49, 222] on span "Gestor de Pedidos" at bounding box center [51, 221] width 61 height 10
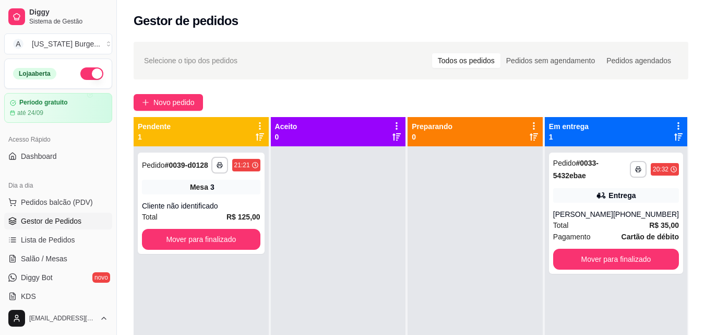
click at [332, 57] on div "Selecione o tipo dos pedidos Todos os pedidos Pedidos sem agendamento Pedidos a…" at bounding box center [411, 60] width 534 height 17
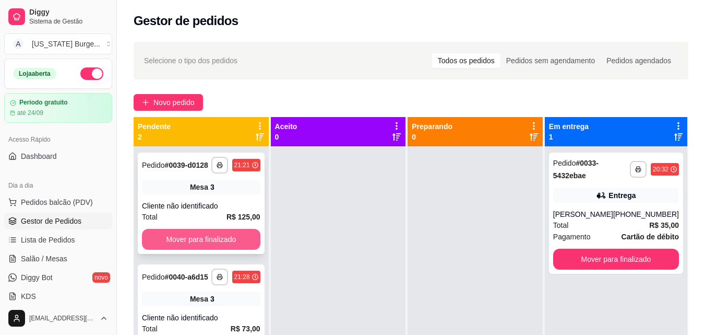
click at [202, 239] on button "Mover para finalizado" at bounding box center [201, 239] width 119 height 21
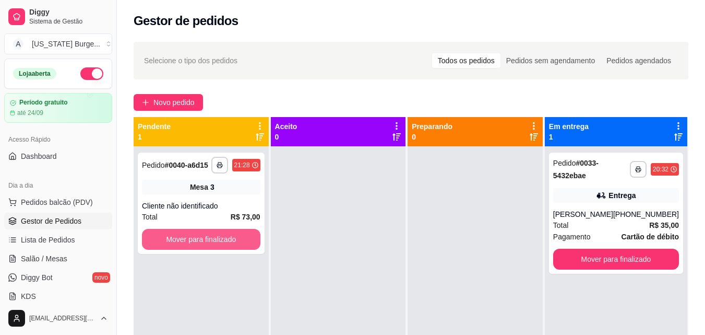
click at [202, 239] on button "Mover para finalizado" at bounding box center [201, 239] width 119 height 21
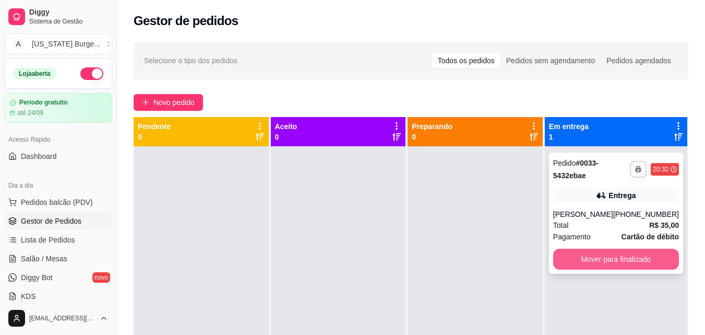
click at [615, 262] on button "Mover para finalizado" at bounding box center [616, 258] width 126 height 21
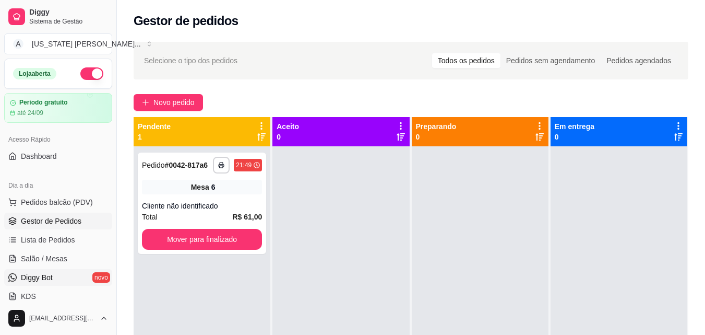
click at [41, 275] on span "Diggy Bot" at bounding box center [37, 277] width 32 height 10
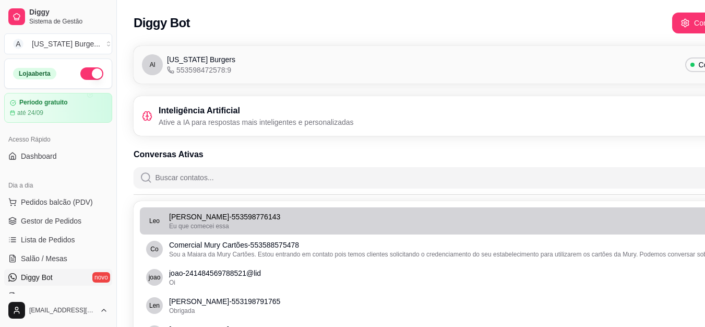
click at [327, 212] on p "[PERSON_NAME] - 553598776143" at bounding box center [442, 216] width 547 height 10
click at [260, 222] on div "Eu que comecei essa" at bounding box center [442, 226] width 547 height 8
click at [267, 229] on div "Eu que comecei essa" at bounding box center [442, 226] width 547 height 8
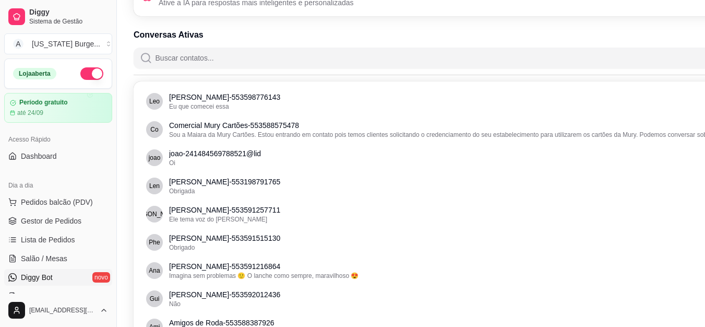
scroll to position [93, 0]
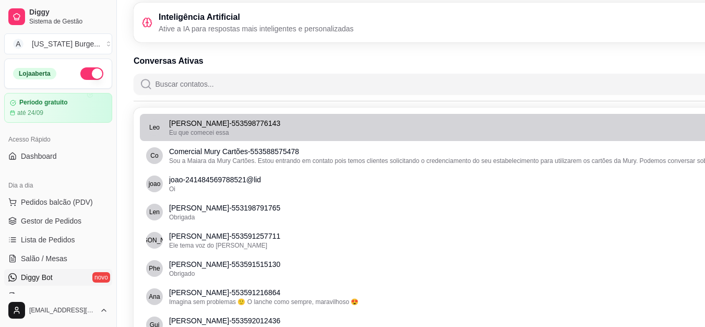
click at [199, 130] on span "Eu que comecei essa" at bounding box center [199, 132] width 60 height 7
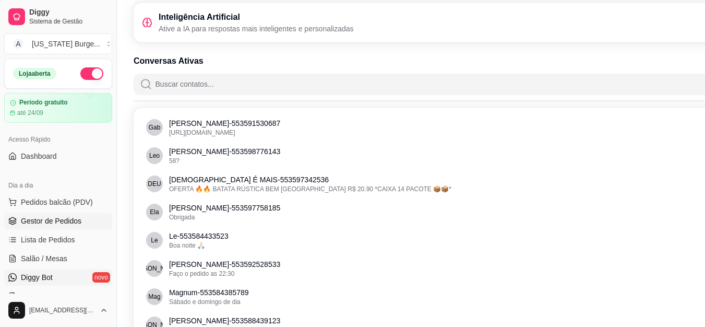
click at [62, 223] on span "Gestor de Pedidos" at bounding box center [51, 221] width 61 height 10
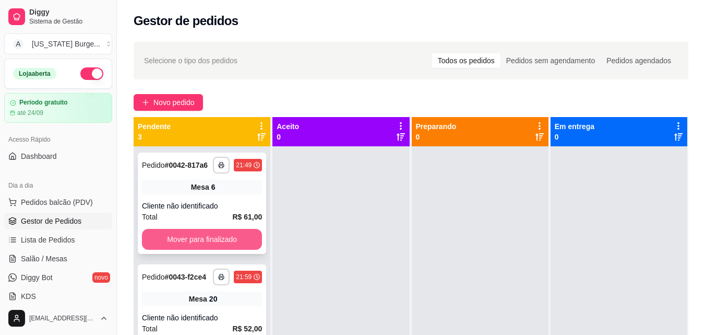
click at [201, 250] on button "Mover para finalizado" at bounding box center [202, 239] width 120 height 21
click at [194, 239] on button "Mover para finalizado" at bounding box center [202, 239] width 120 height 21
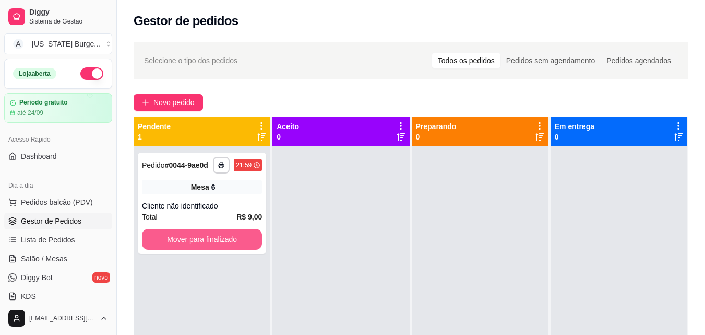
click at [194, 239] on button "Mover para finalizado" at bounding box center [202, 239] width 120 height 21
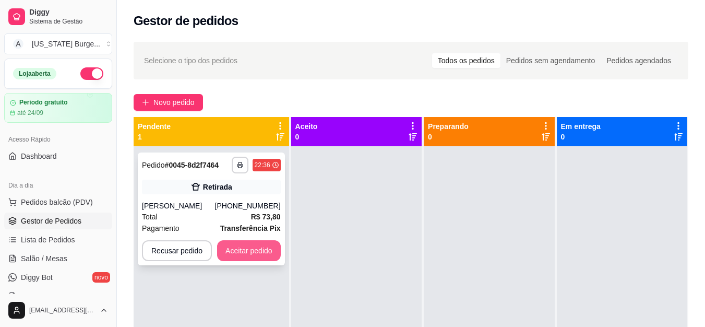
click at [261, 258] on button "Aceitar pedido" at bounding box center [249, 250] width 64 height 21
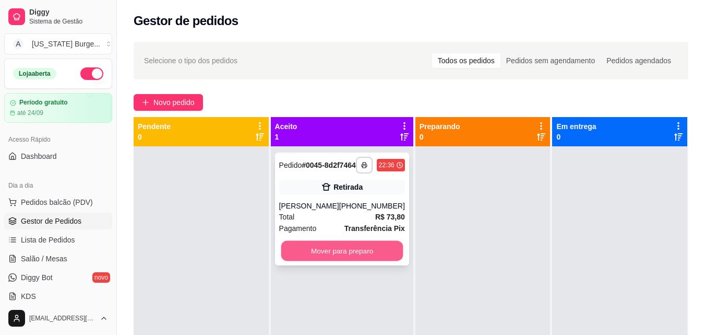
click at [334, 261] on button "Mover para preparo" at bounding box center [342, 251] width 122 height 20
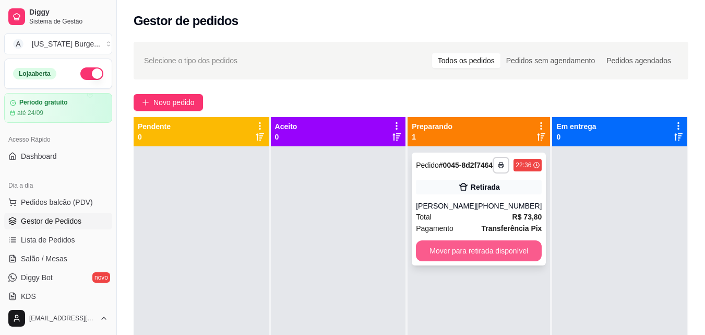
click at [499, 261] on button "Mover para retirada disponível" at bounding box center [479, 250] width 126 height 21
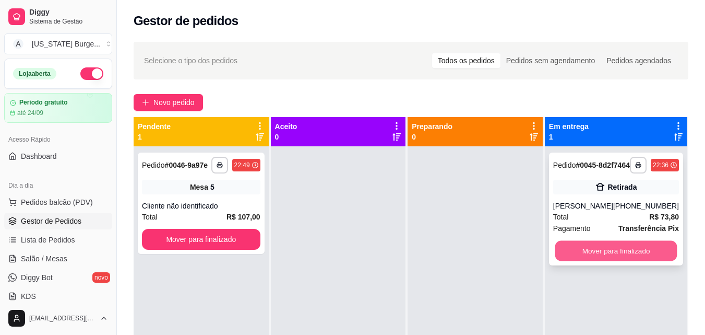
click at [631, 261] on button "Mover para finalizado" at bounding box center [616, 251] width 122 height 20
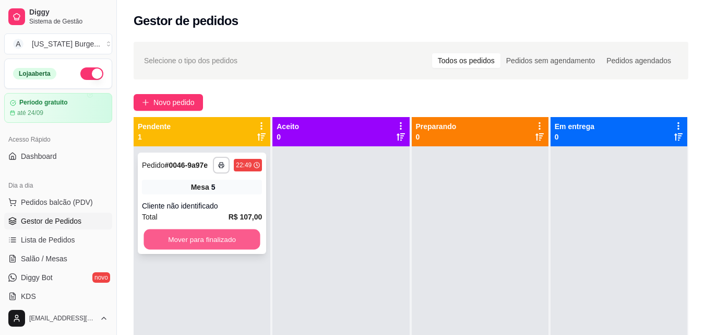
click at [215, 237] on button "Mover para finalizado" at bounding box center [202, 239] width 116 height 20
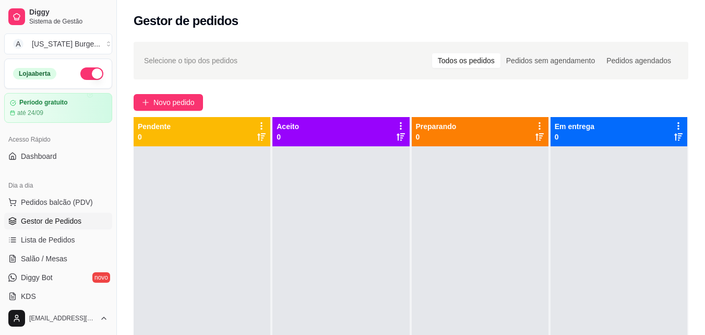
click at [80, 74] on button "button" at bounding box center [91, 73] width 23 height 13
click at [56, 253] on link "Salão / Mesas" at bounding box center [58, 258] width 108 height 17
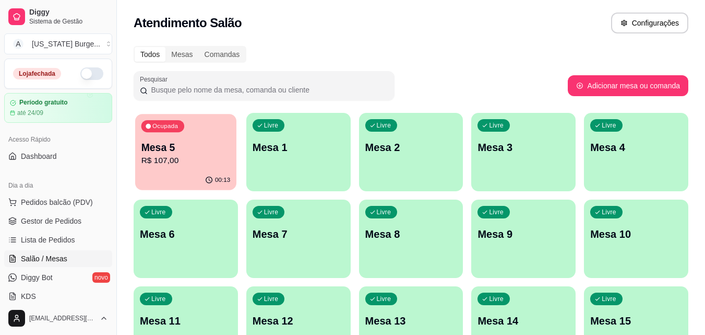
click at [198, 162] on p "R$ 107,00" at bounding box center [185, 161] width 89 height 12
click at [114, 139] on button "Toggle Sidebar" at bounding box center [116, 167] width 8 height 335
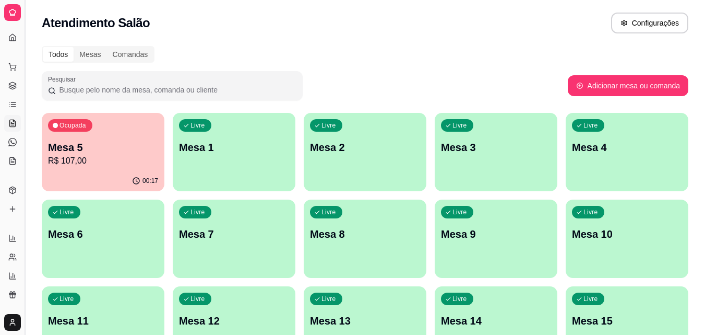
click at [26, 126] on button "Toggle Sidebar" at bounding box center [24, 167] width 8 height 335
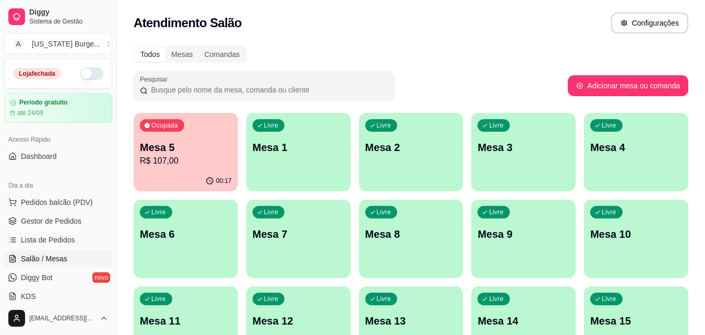
click at [197, 147] on p "Mesa 5" at bounding box center [186, 147] width 92 height 15
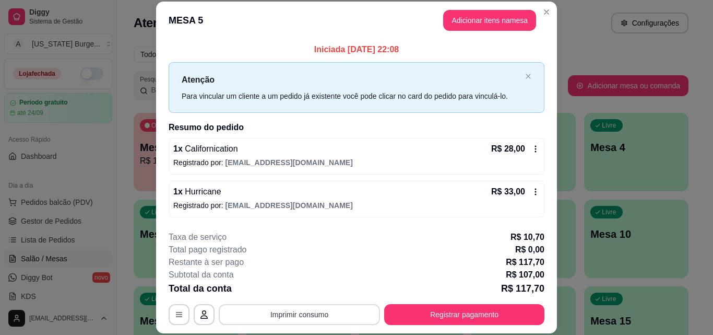
click at [289, 314] on button "Imprimir consumo" at bounding box center [299, 314] width 161 height 21
click at [287, 293] on button "Epson" at bounding box center [299, 290] width 76 height 17
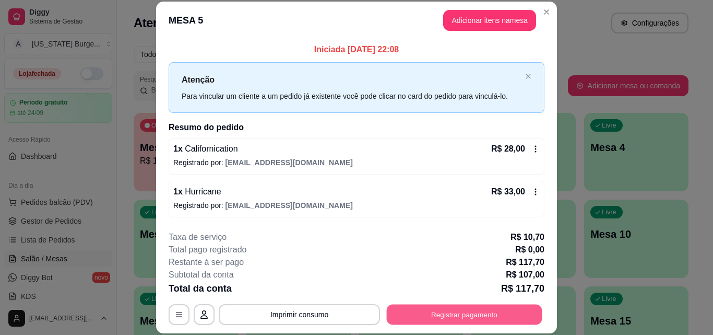
click at [440, 318] on button "Registrar pagamento" at bounding box center [465, 314] width 156 height 20
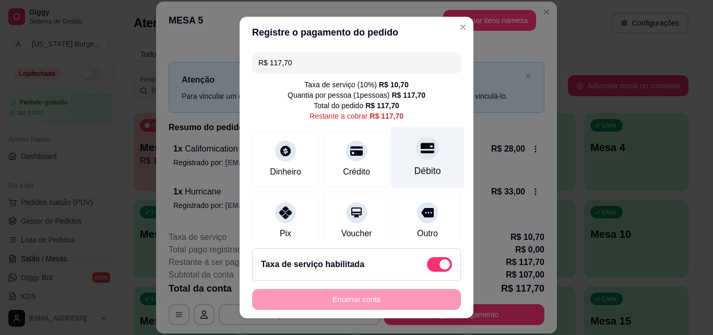
click at [421, 152] on icon at bounding box center [428, 148] width 14 height 10
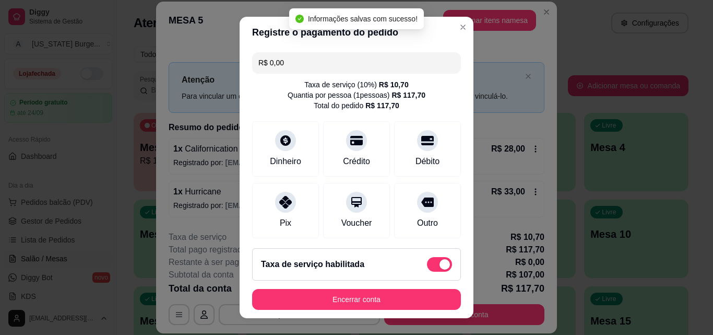
type input "R$ 0,00"
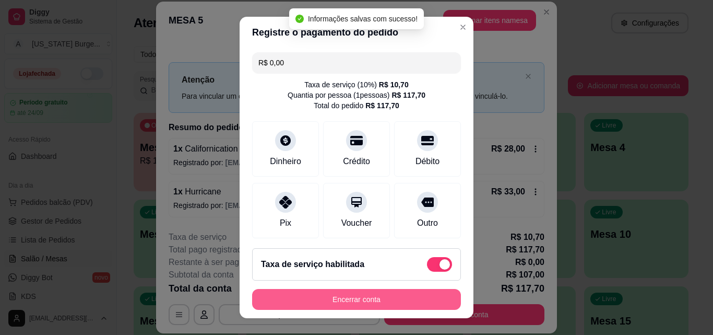
click at [357, 296] on button "Encerrar conta" at bounding box center [356, 299] width 209 height 21
